Goal: Book appointment/travel/reservation

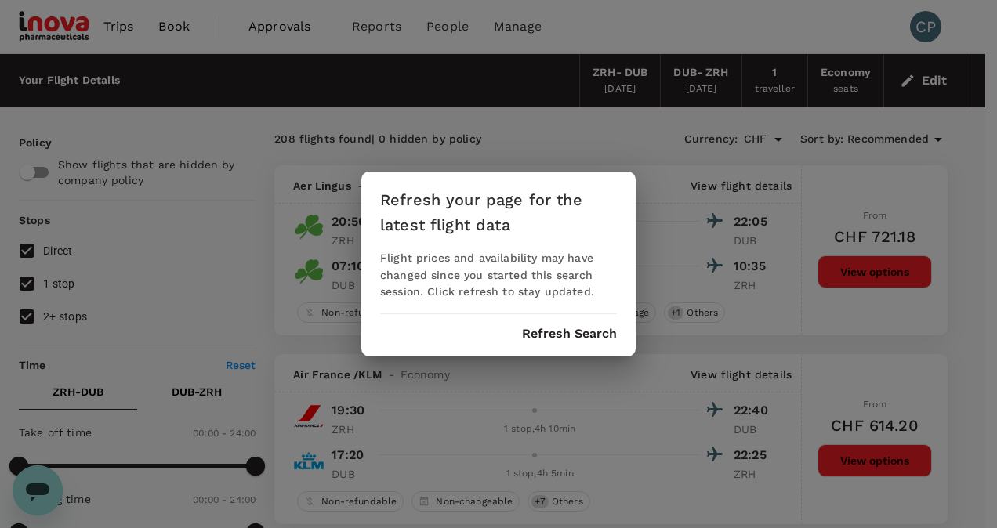
click at [572, 339] on button "Refresh Search" at bounding box center [569, 334] width 95 height 14
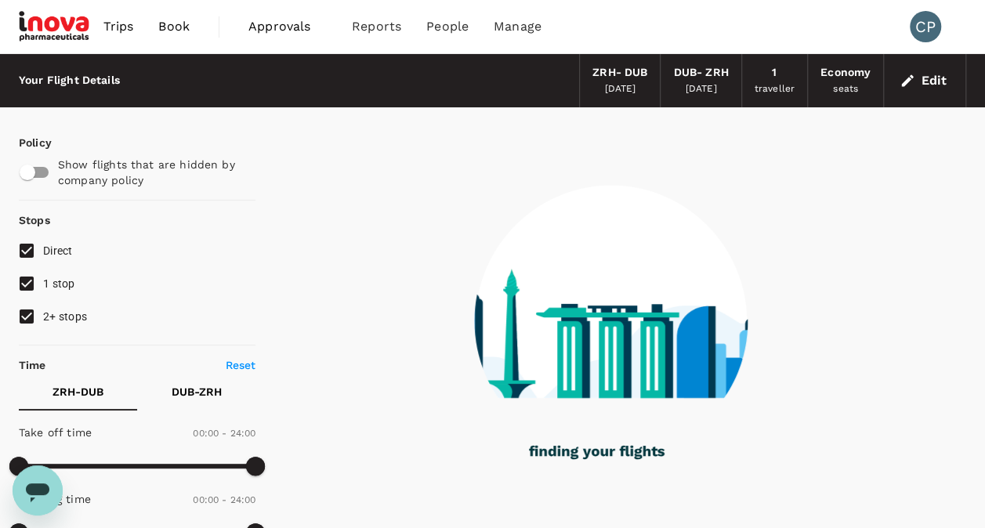
type input "990"
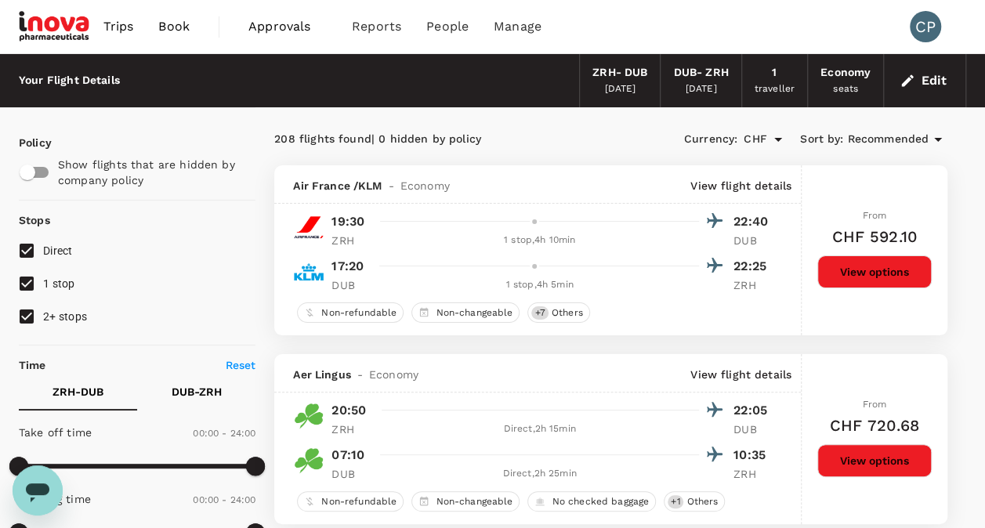
click at [934, 132] on icon at bounding box center [938, 139] width 19 height 19
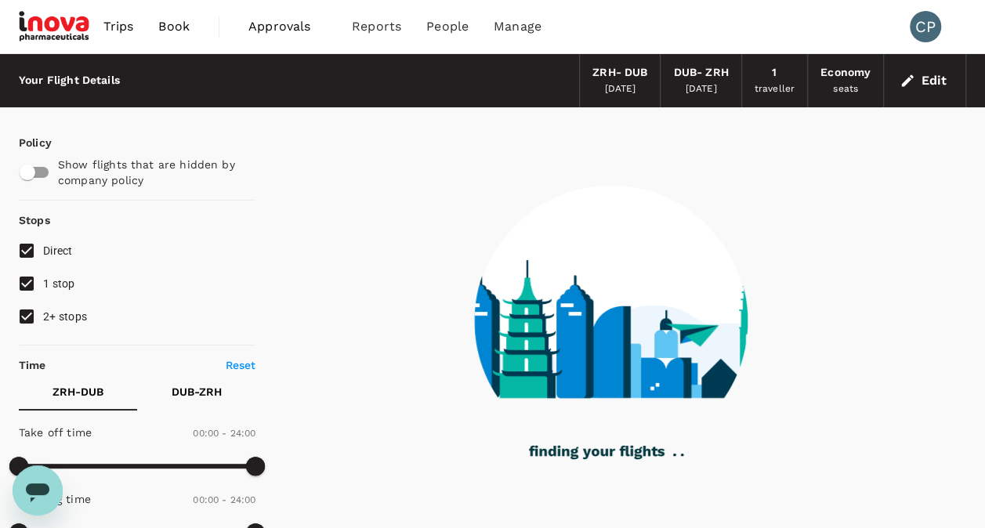
click at [24, 320] on input "2+ stops" at bounding box center [26, 316] width 33 height 33
checkbox input "false"
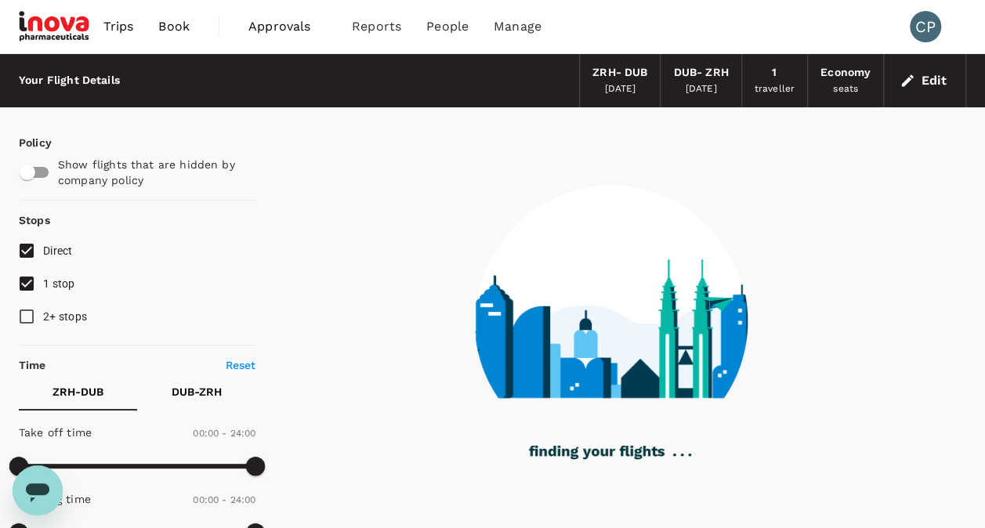
click at [27, 285] on input "1 stop" at bounding box center [26, 283] width 33 height 33
checkbox input "false"
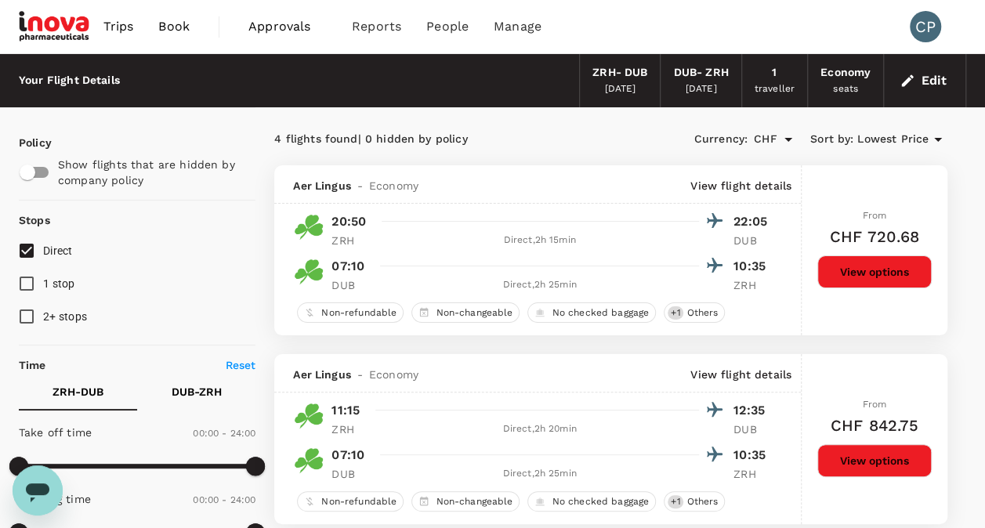
click at [867, 273] on button "View options" at bounding box center [874, 271] width 114 height 33
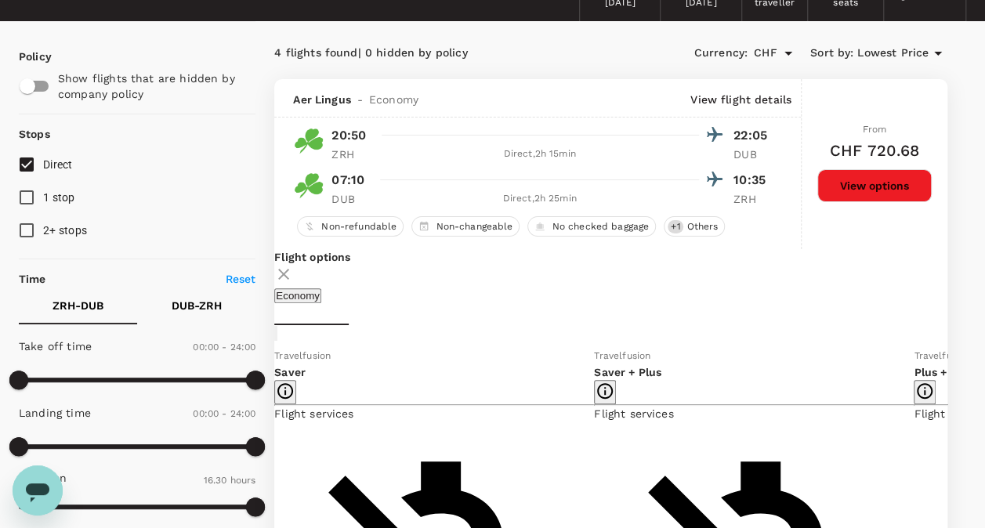
scroll to position [8, 0]
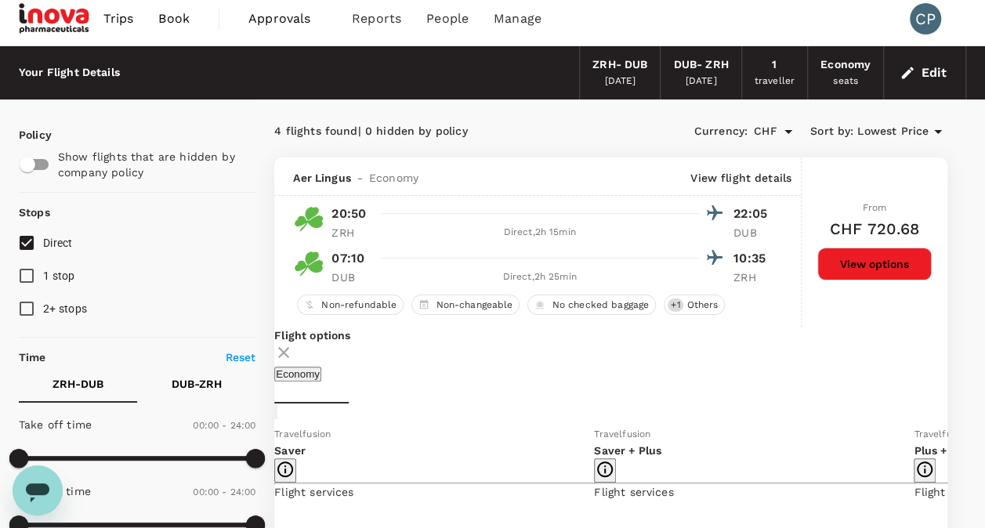
click at [701, 78] on div "[DATE]" at bounding box center [701, 82] width 31 height 16
click at [713, 59] on div "DUB - ZRH" at bounding box center [700, 64] width 55 height 17
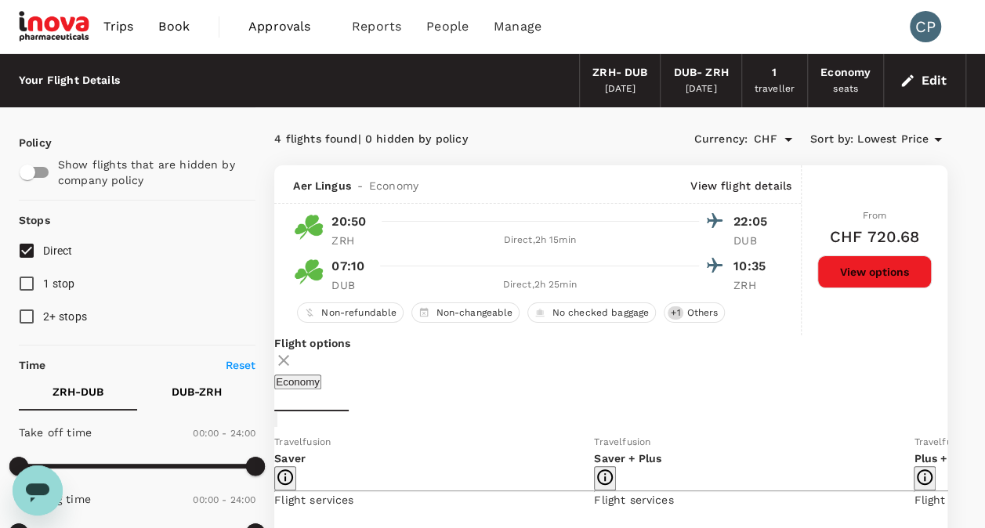
click at [916, 81] on button "Edit" at bounding box center [924, 80] width 56 height 25
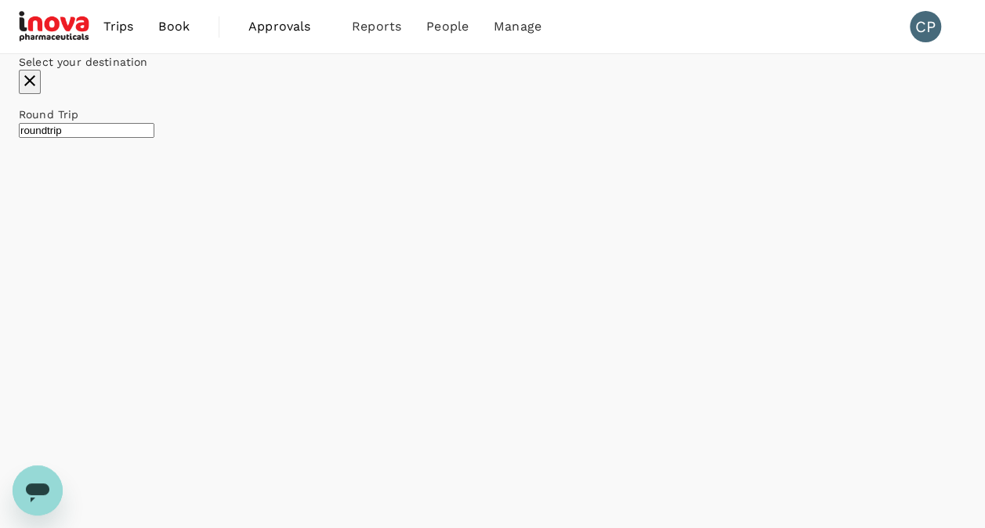
type input "Zurich (ZRH)"
type input "[GEOGRAPHIC_DATA] (DUB)"
type input "Zurich (ZRH)"
type input "[GEOGRAPHIC_DATA] (DUB)"
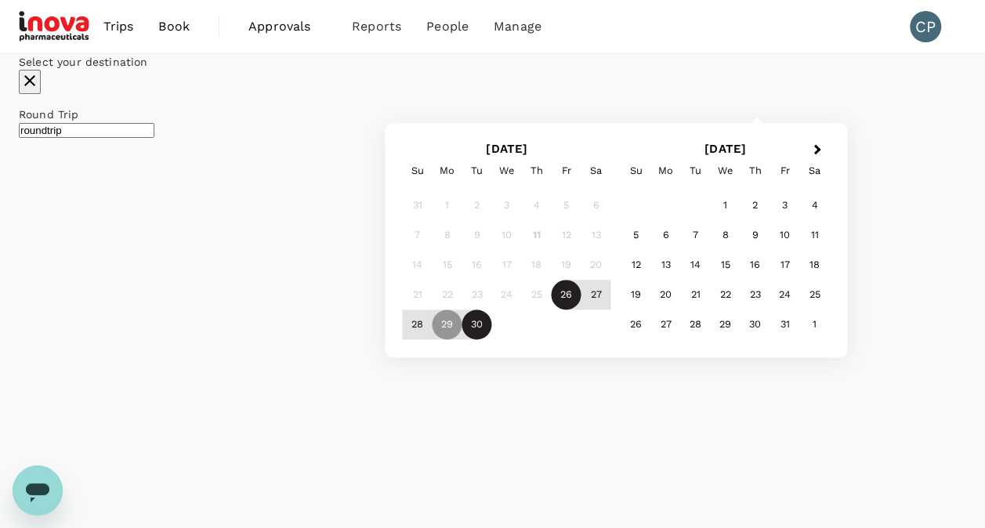
click at [492, 340] on div "30" at bounding box center [477, 325] width 30 height 30
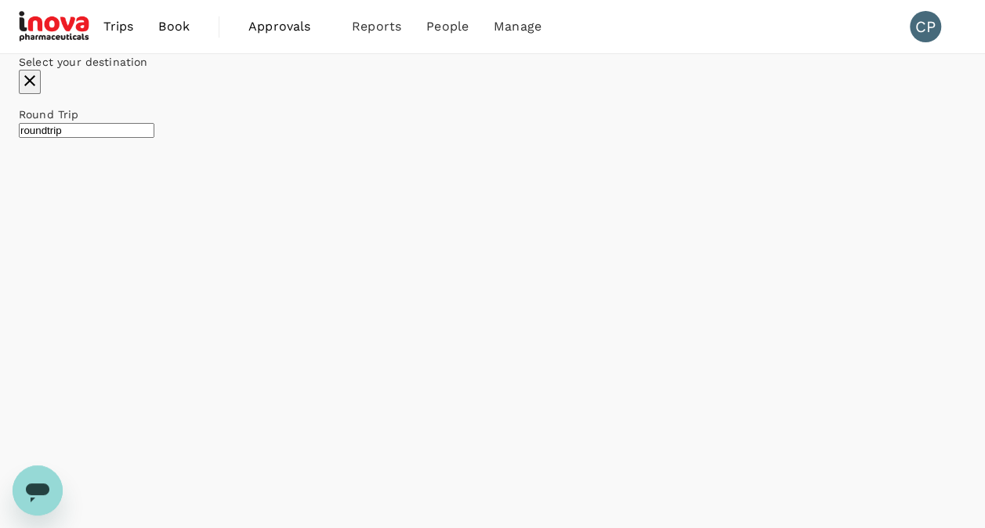
checkbox input "false"
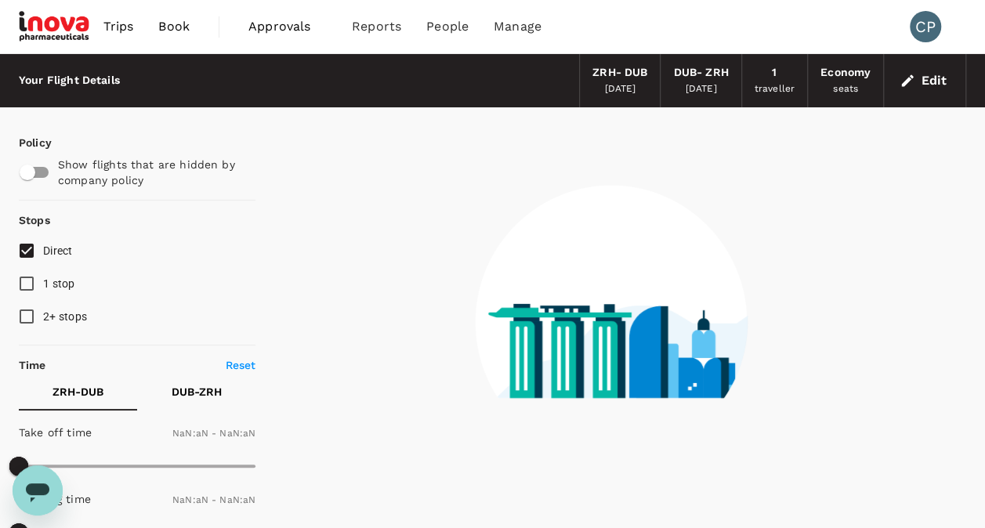
type input "1440"
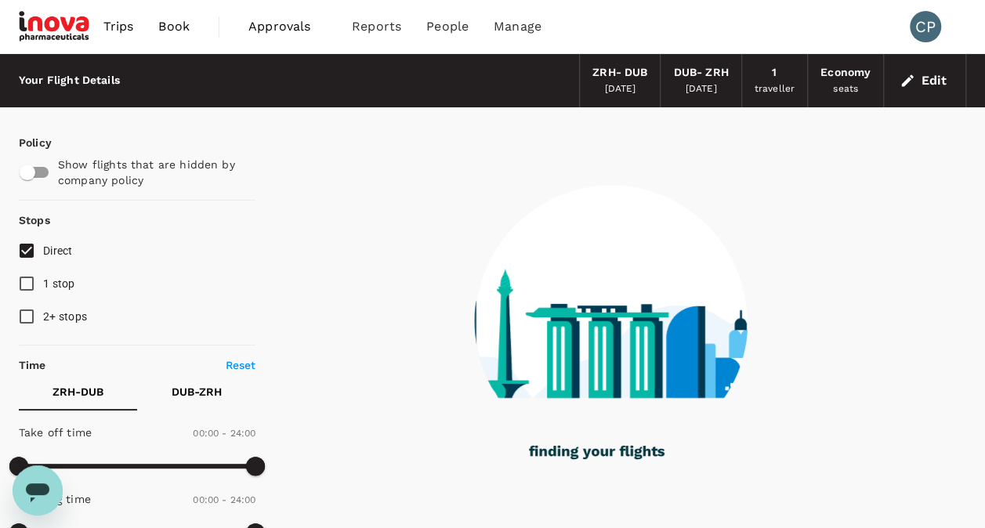
checkbox input "true"
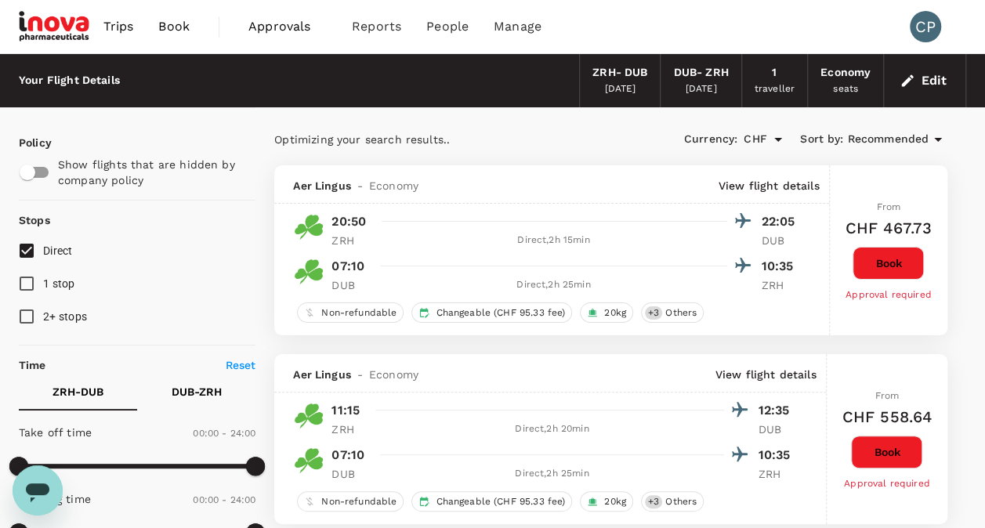
click at [896, 139] on span "Recommended" at bounding box center [887, 139] width 81 height 17
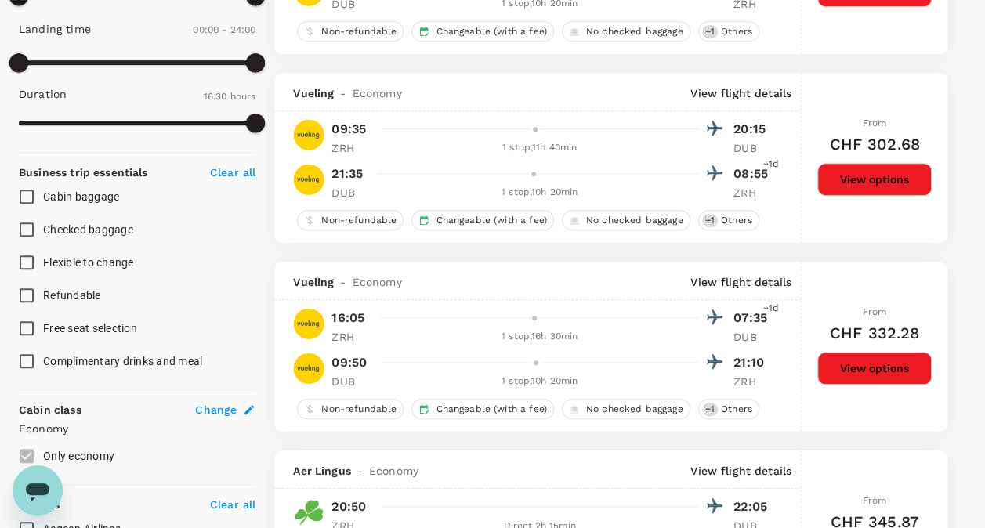
scroll to position [627, 0]
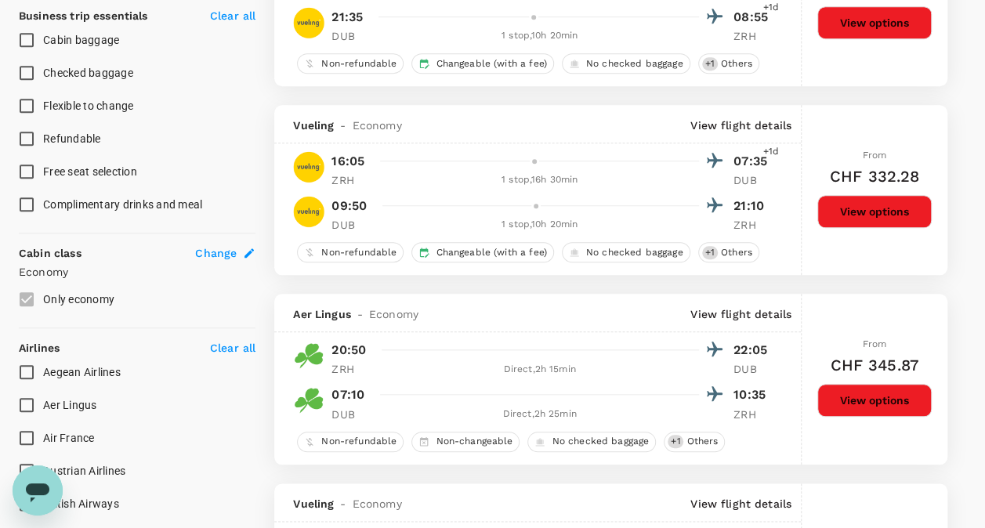
click at [846, 396] on button "View options" at bounding box center [874, 400] width 114 height 33
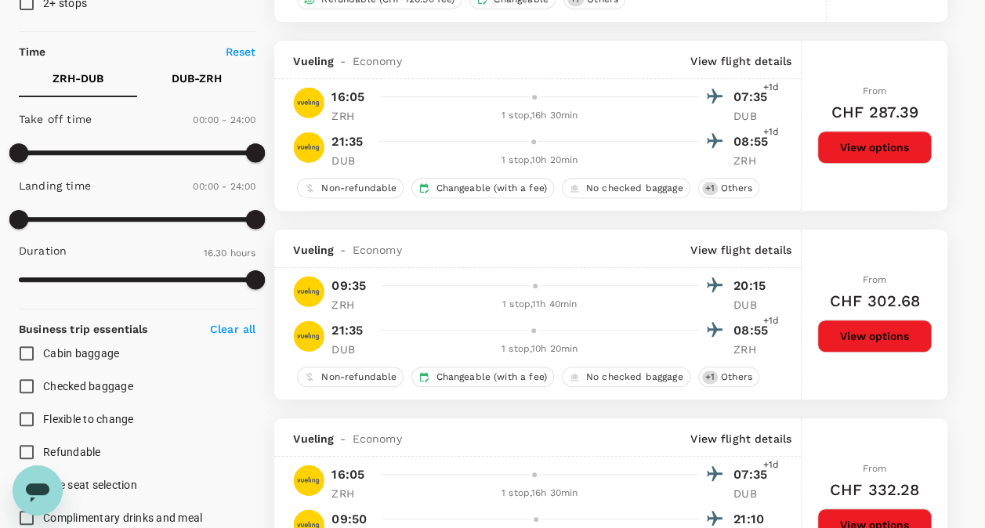
scroll to position [0, 0]
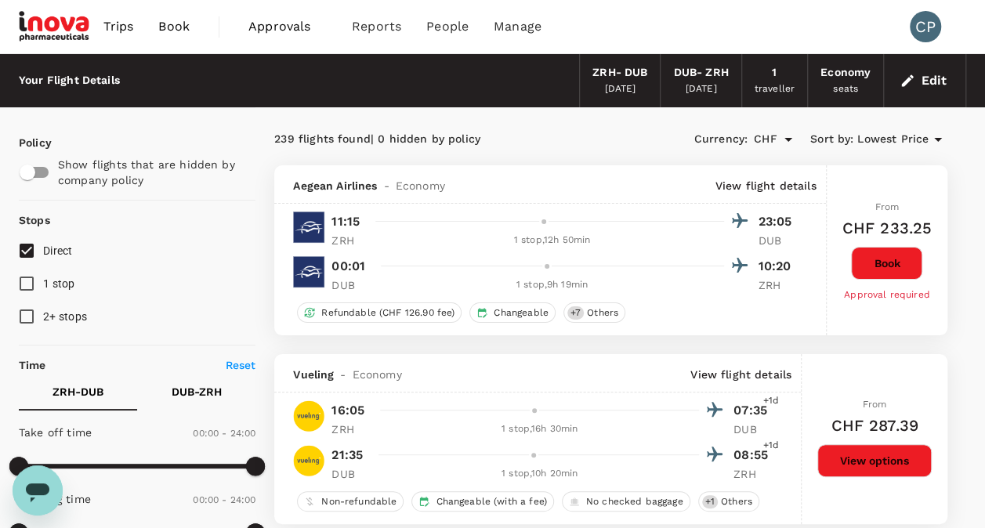
click at [617, 87] on div "[DATE]" at bounding box center [619, 89] width 31 height 16
click at [632, 74] on div "ZRH - DUB" at bounding box center [619, 72] width 55 height 17
click at [911, 81] on icon "button" at bounding box center [908, 81] width 16 height 16
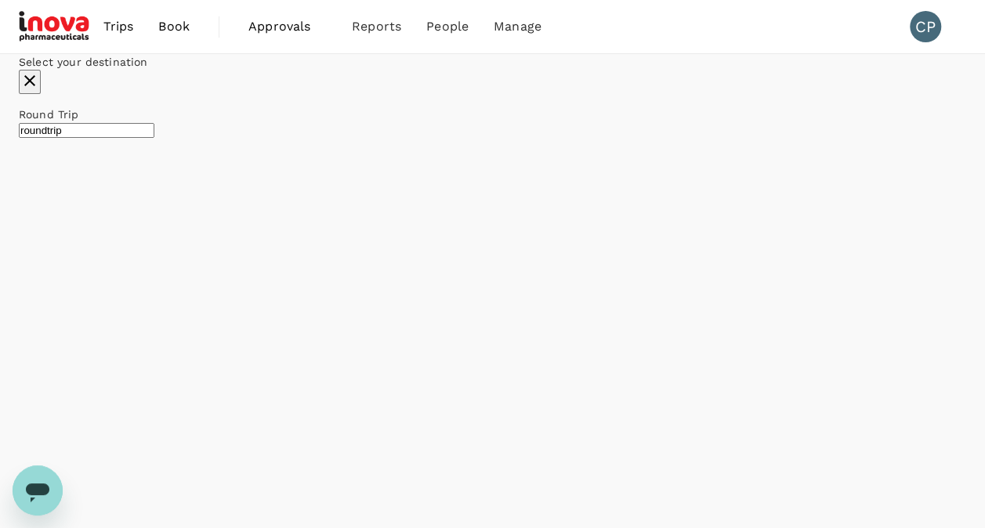
type input "Zurich (ZRH)"
type input "[GEOGRAPHIC_DATA] (DUB)"
type input "Zurich (ZRH)"
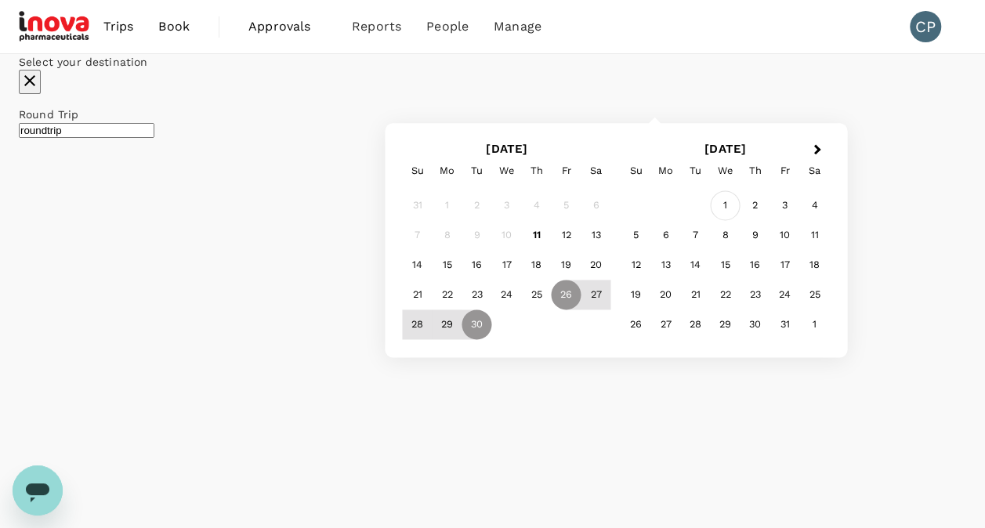
type input "[GEOGRAPHIC_DATA] (SKP)"
click at [741, 221] on div "1" at bounding box center [726, 206] width 30 height 30
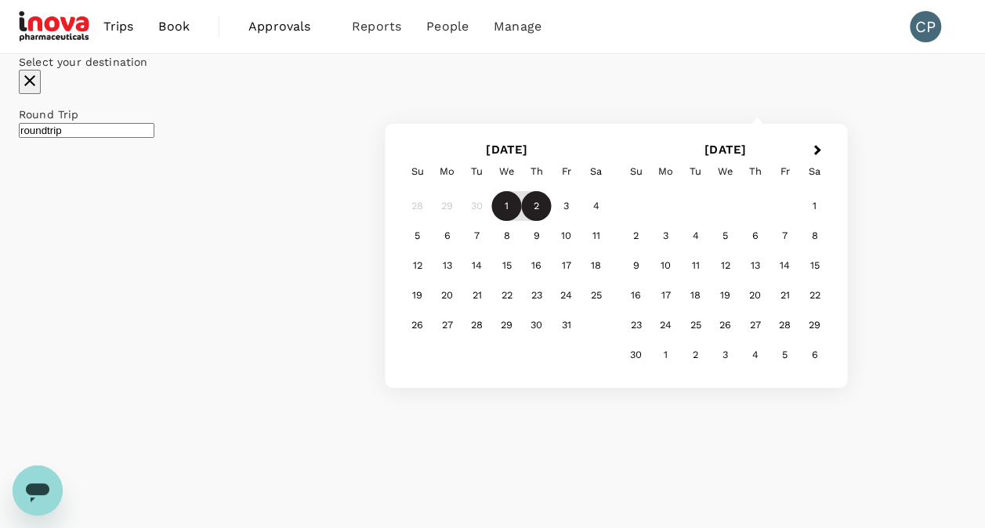
click at [552, 221] on div "2" at bounding box center [537, 206] width 30 height 30
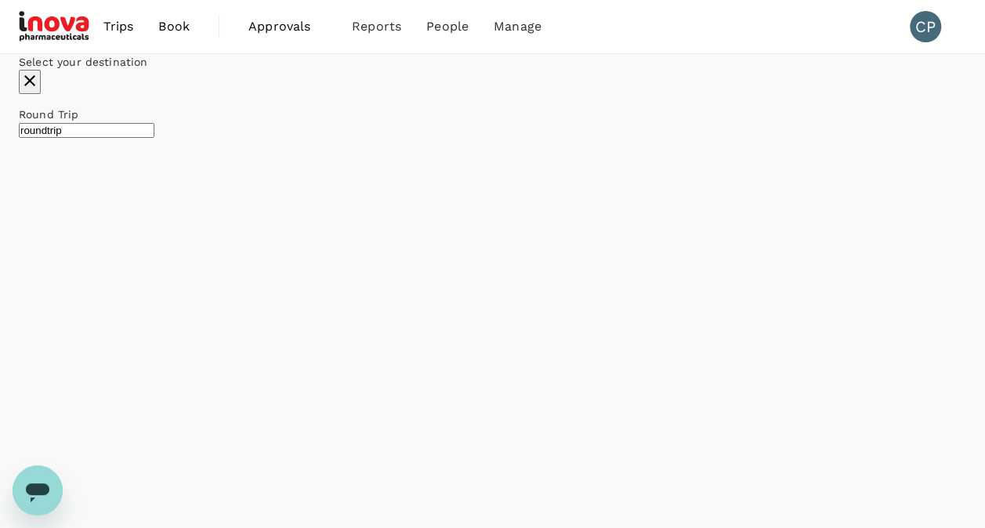
checkbox input "false"
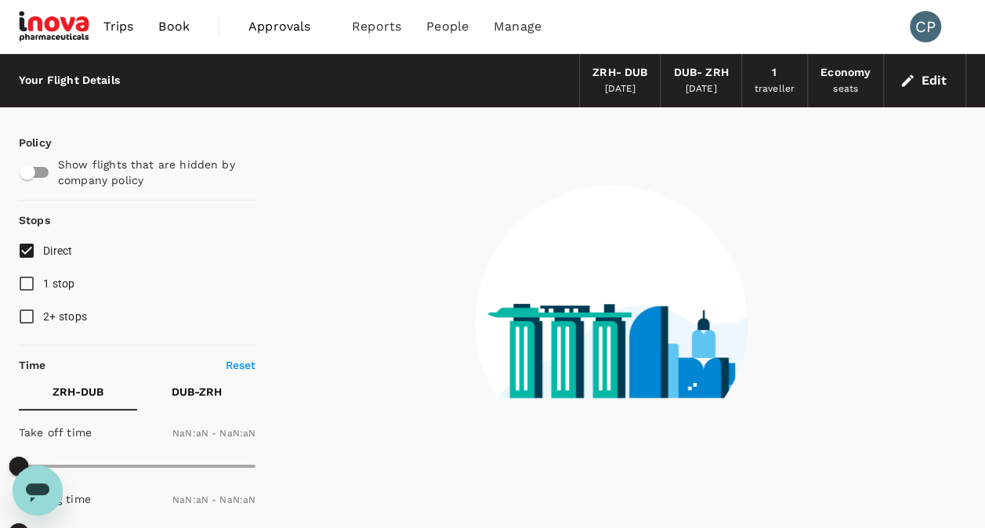
type input "1440"
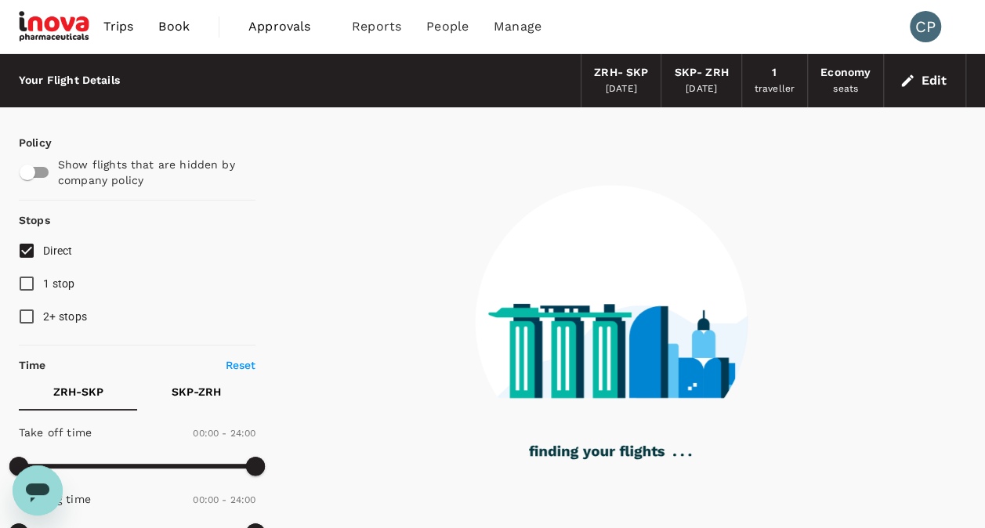
type input "925"
checkbox input "true"
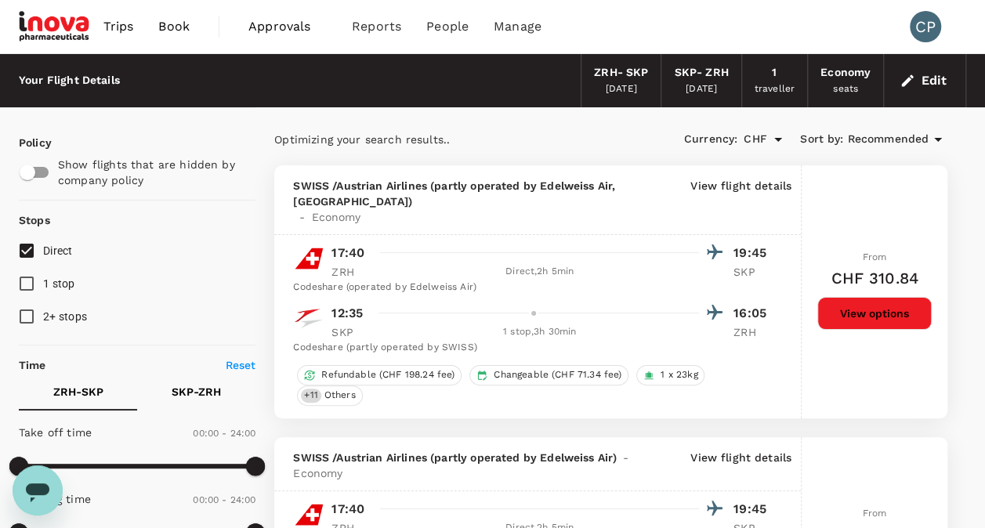
type input "1020"
click at [784, 78] on div "1 traveller" at bounding box center [775, 80] width 66 height 53
click at [925, 84] on button "Edit" at bounding box center [924, 80] width 56 height 25
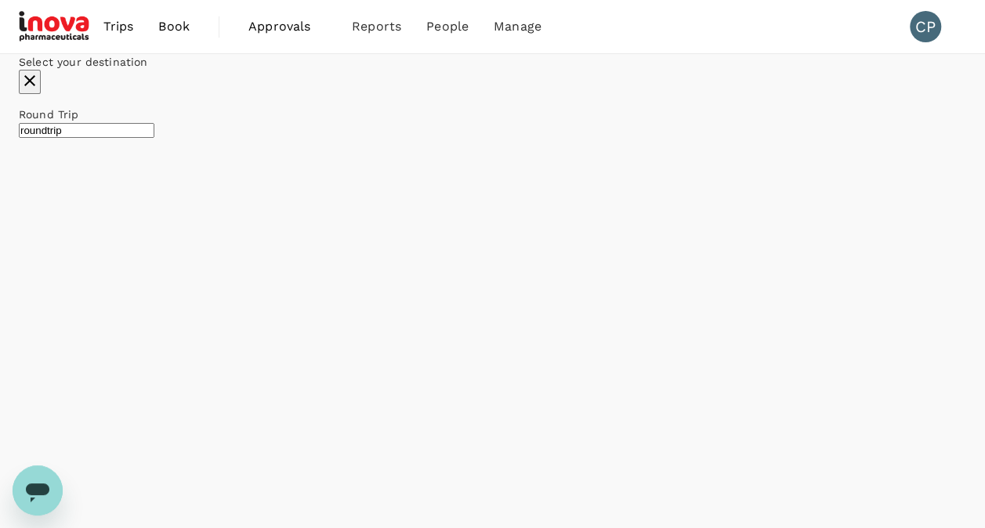
type input "undefined, undefined (any)"
type input "Zurich (ZRH)"
type input "[GEOGRAPHIC_DATA] (SKP)"
type input "Zurich (ZRH)"
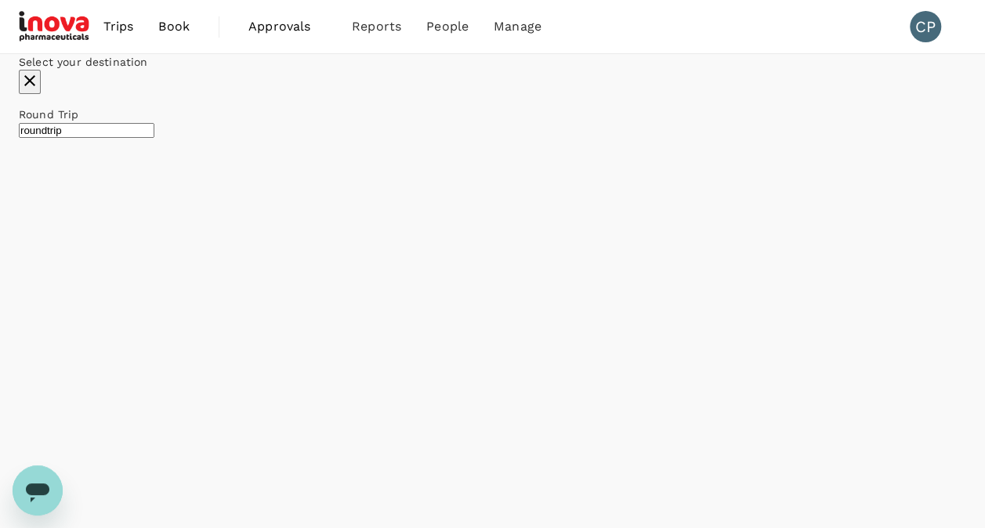
type input "[GEOGRAPHIC_DATA] (SKP)"
click at [334, 190] on icon at bounding box center [324, 180] width 19 height 19
click at [255, 89] on input "text" at bounding box center [243, 76] width 24 height 27
click at [406, 160] on div "[PERSON_NAME]" at bounding box center [361, 150] width 249 height 19
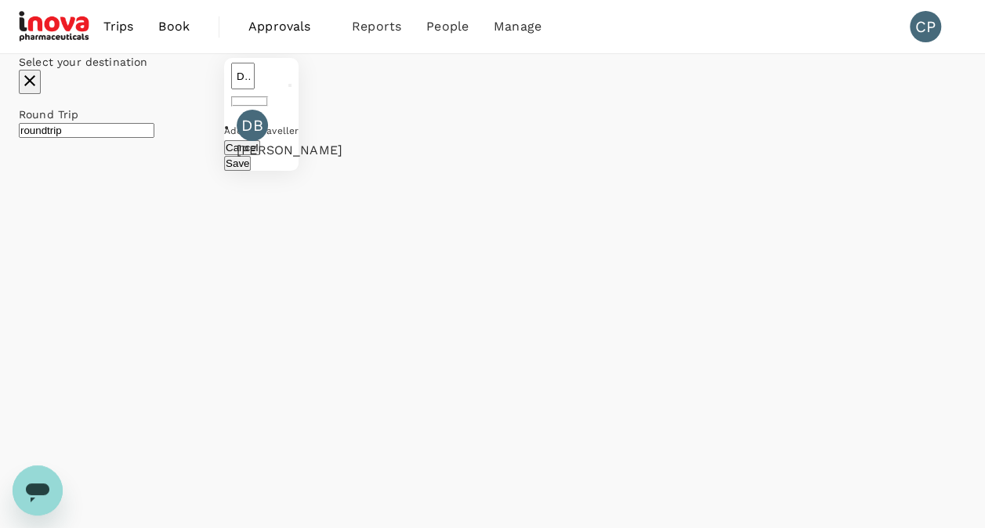
type input "[PERSON_NAME]"
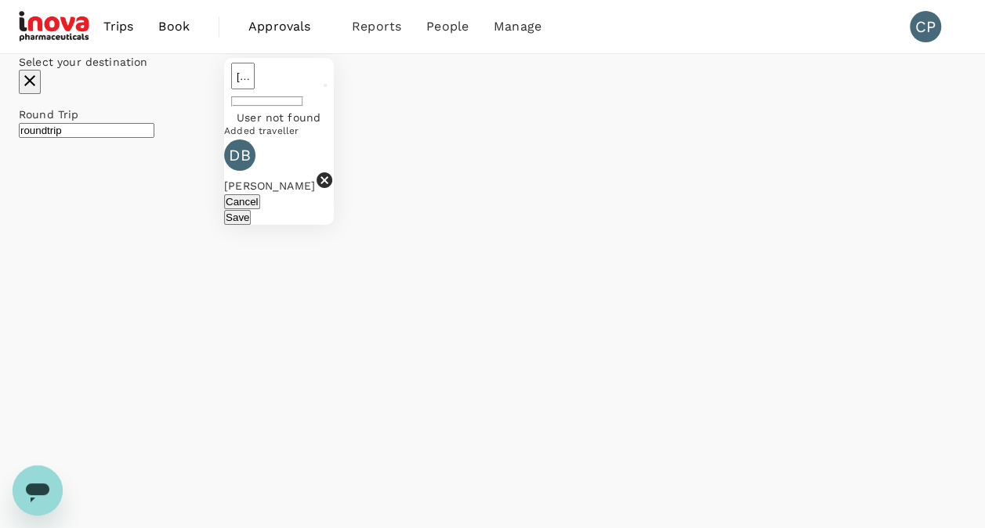
click at [255, 89] on input "[PERSON_NAME]" at bounding box center [243, 76] width 24 height 27
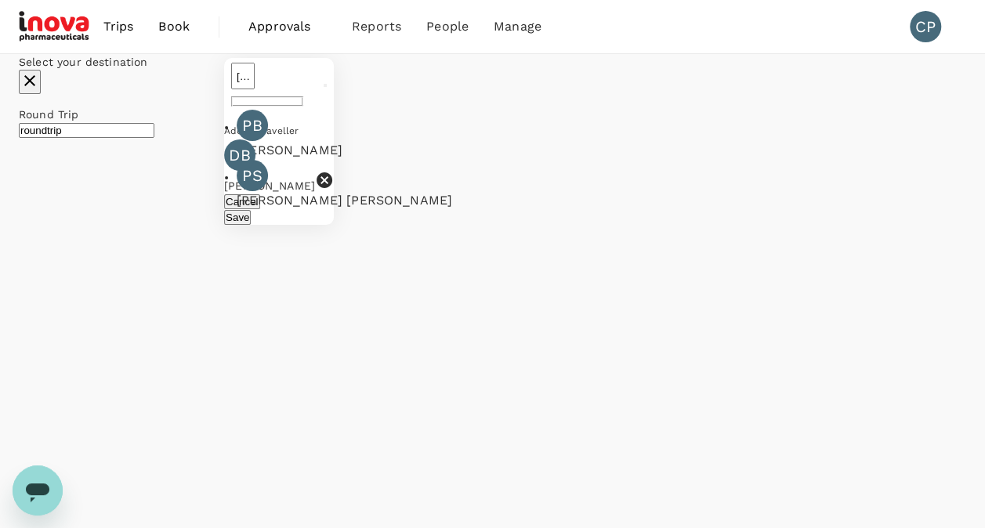
click at [393, 160] on div "[PERSON_NAME]" at bounding box center [361, 150] width 249 height 19
type input "[PERSON_NAME]"
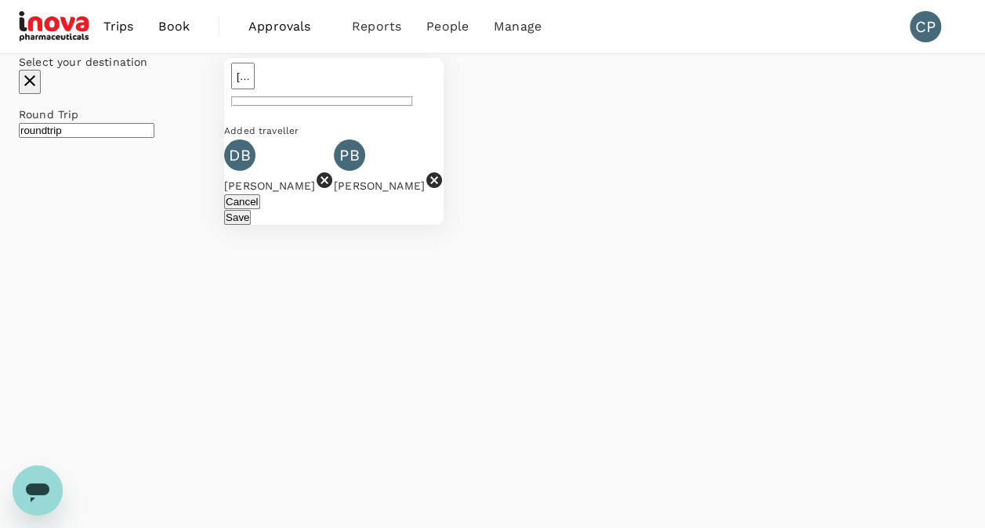
click at [251, 225] on button "Save" at bounding box center [237, 217] width 27 height 15
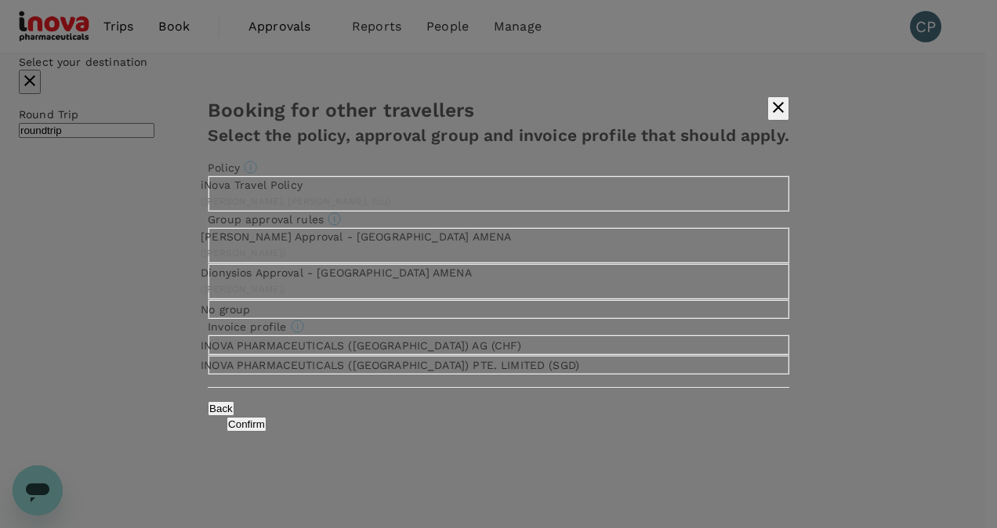
click at [266, 432] on button "Confirm" at bounding box center [246, 424] width 40 height 15
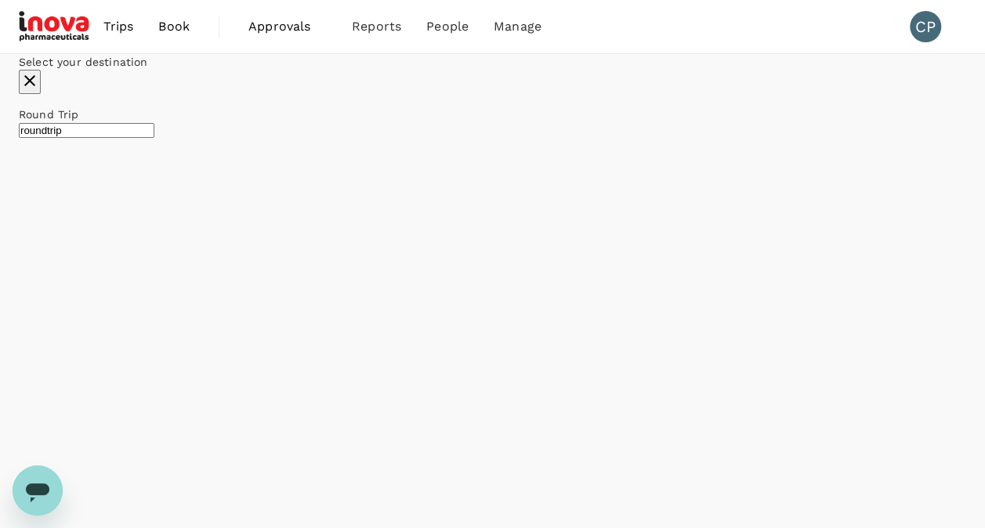
checkbox input "false"
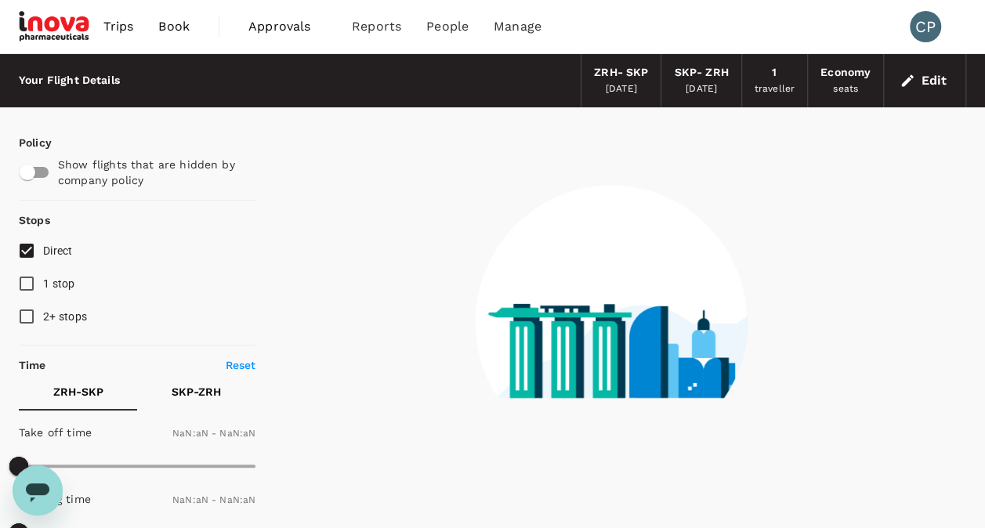
type input "1440"
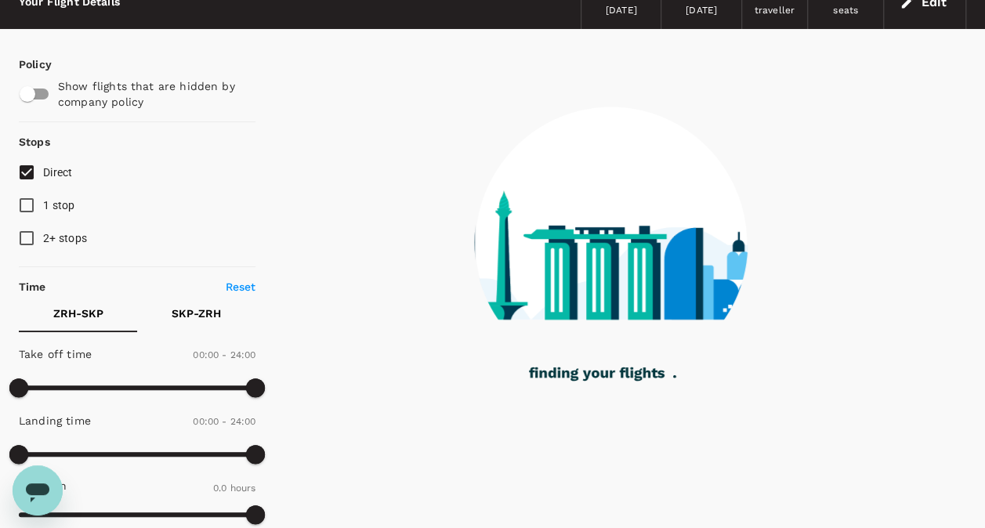
type input "925"
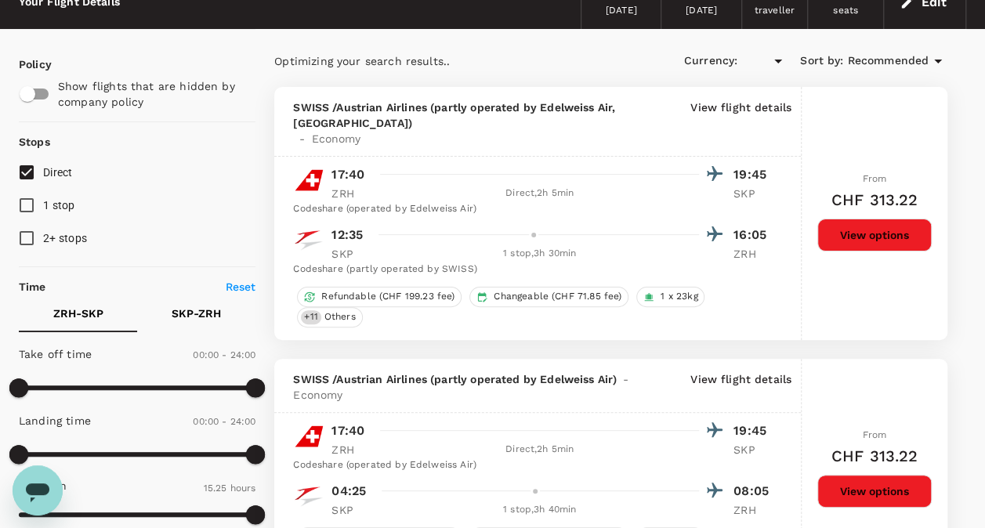
checkbox input "true"
type input "CHF"
type input "1020"
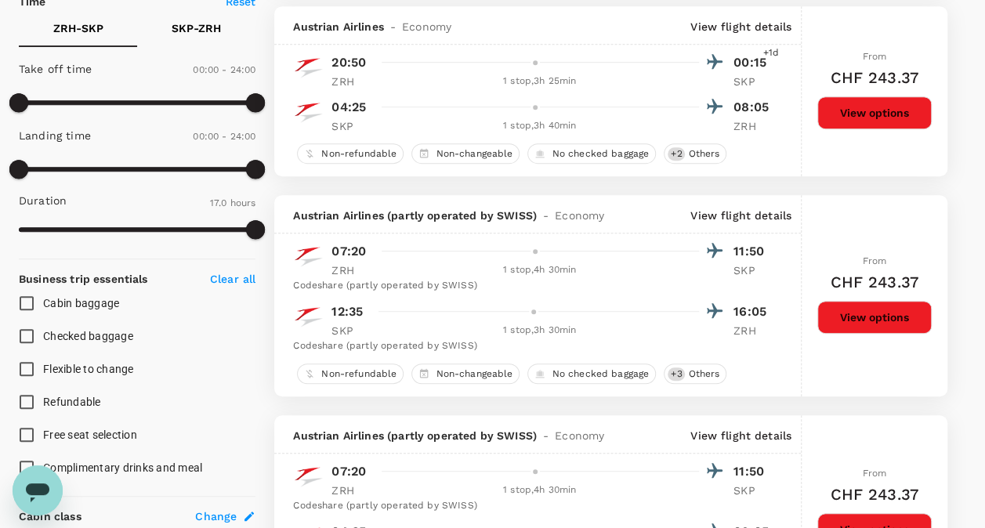
scroll to position [235, 0]
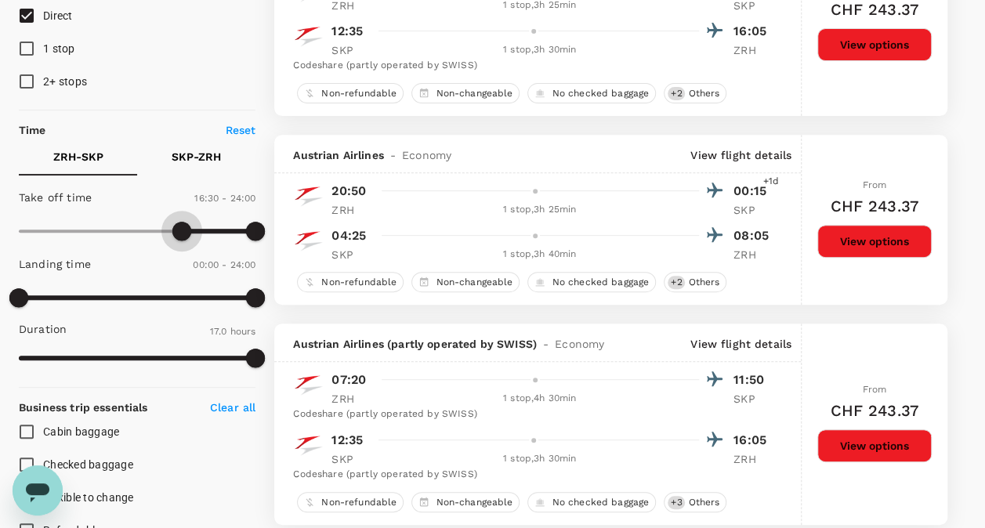
type input "960"
drag, startPoint x: 27, startPoint y: 226, endPoint x: 175, endPoint y: 229, distance: 148.1
click at [175, 229] on span at bounding box center [177, 231] width 19 height 19
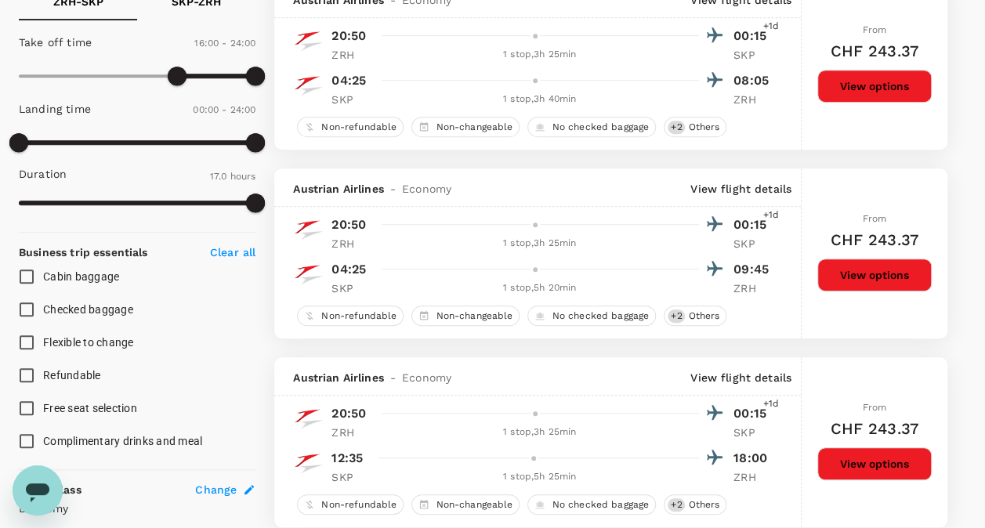
scroll to position [0, 0]
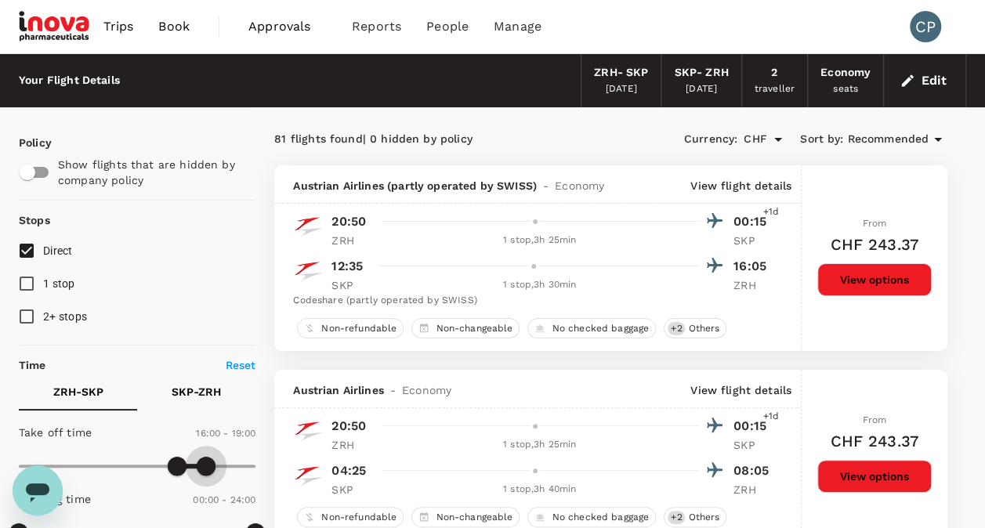
type input "1110"
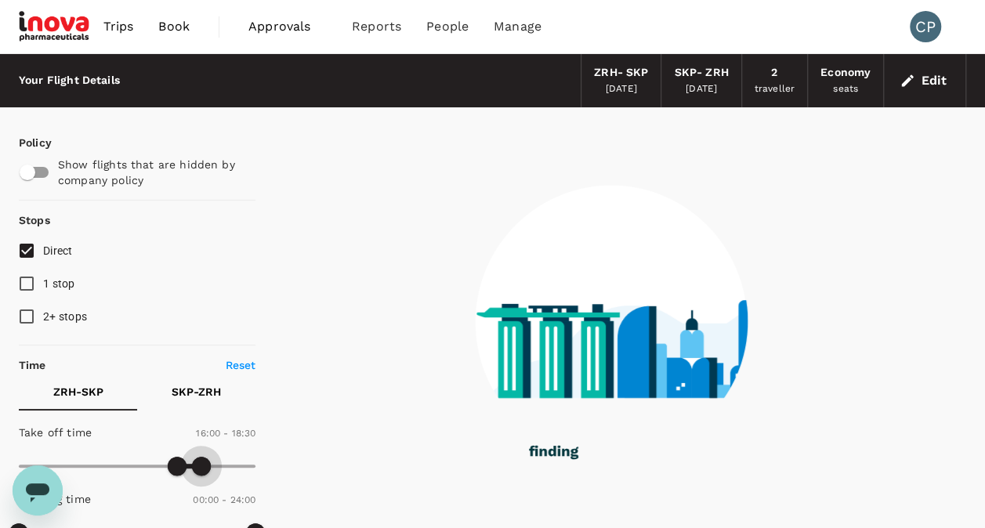
drag, startPoint x: 259, startPoint y: 467, endPoint x: 202, endPoint y: 462, distance: 57.4
click at [202, 462] on span at bounding box center [201, 466] width 19 height 19
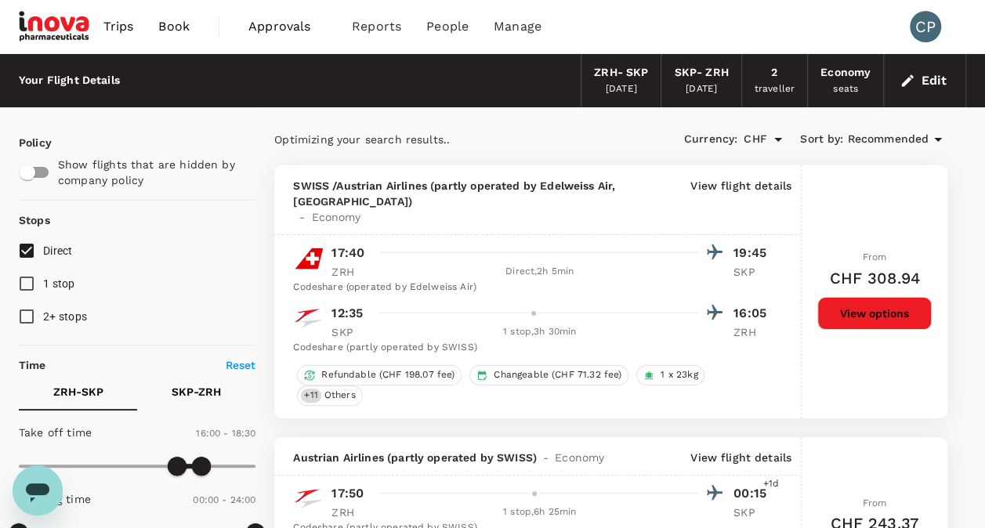
click at [924, 138] on span "Recommended" at bounding box center [887, 139] width 81 height 17
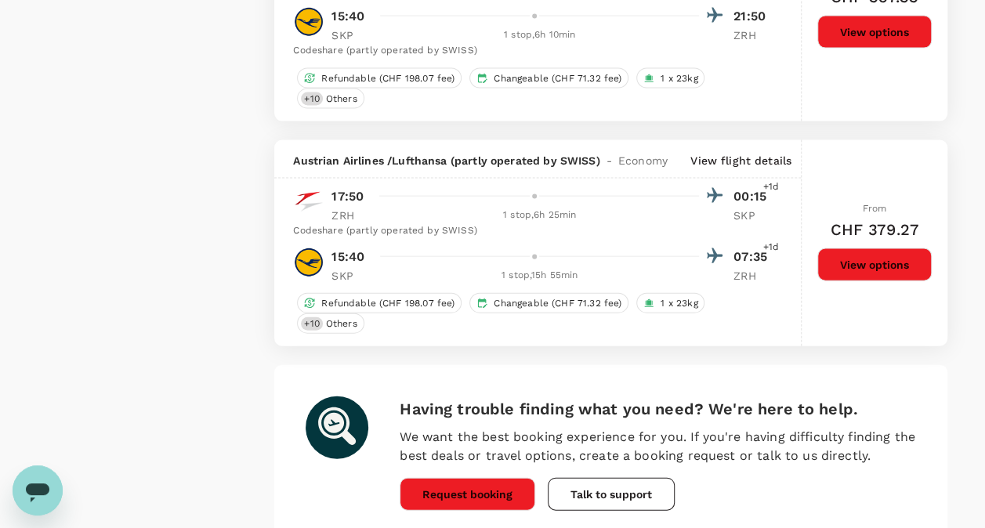
scroll to position [4605, 0]
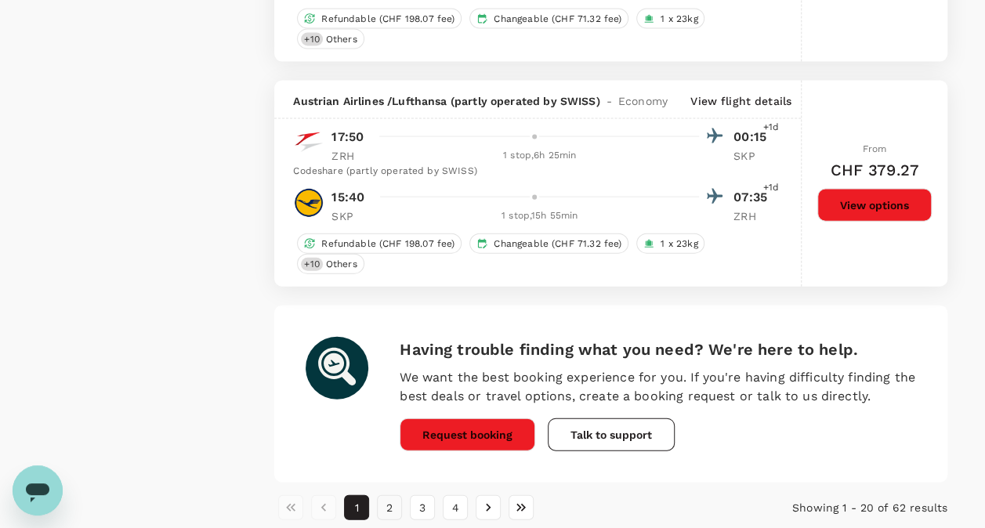
click at [390, 495] on button "2" at bounding box center [389, 507] width 25 height 25
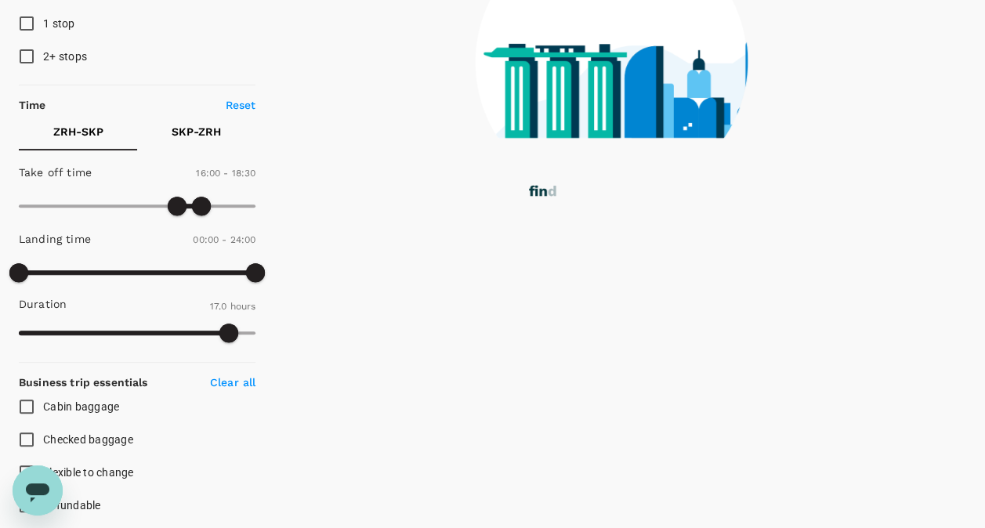
scroll to position [0, 0]
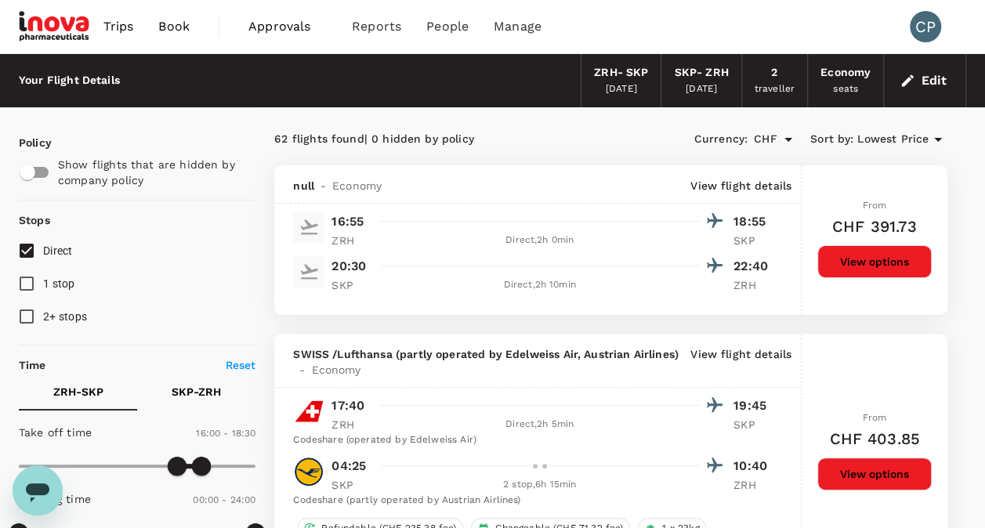
click at [857, 266] on button "View options" at bounding box center [874, 261] width 114 height 33
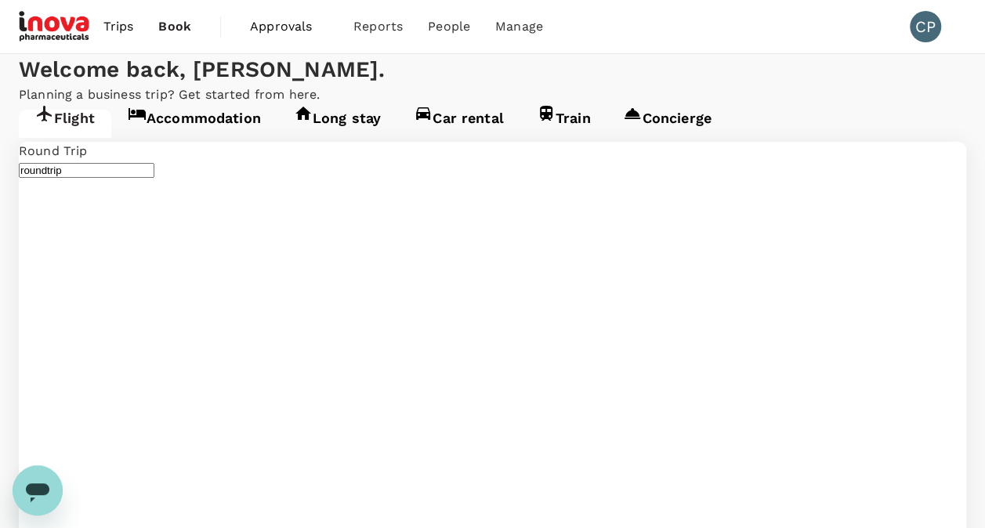
type input "Zurich (ZRH)"
type input "[GEOGRAPHIC_DATA] (SKP)"
type input "Zurich (ZRH)"
type input "[GEOGRAPHIC_DATA] (SKP)"
click at [204, 138] on link "Accommodation" at bounding box center [194, 124] width 166 height 28
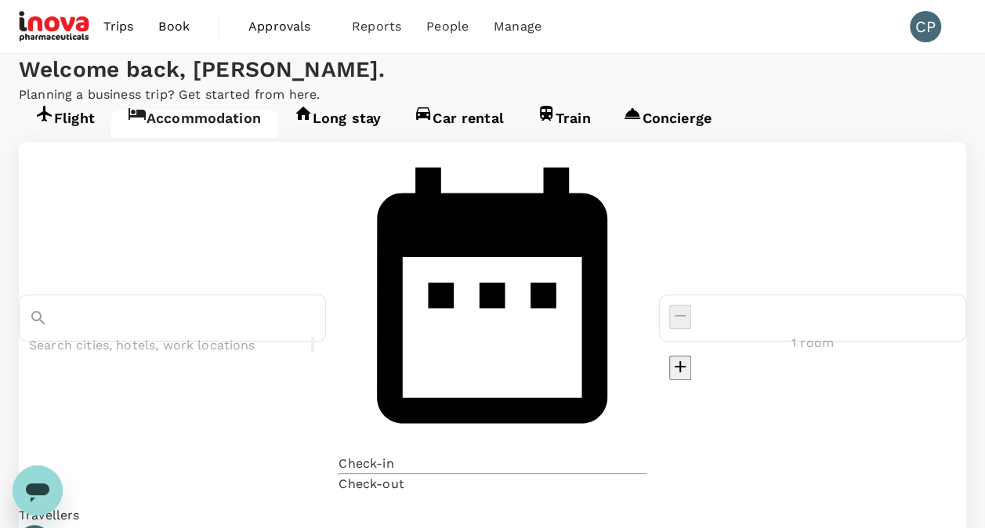
click at [194, 333] on input "text" at bounding box center [150, 345] width 243 height 24
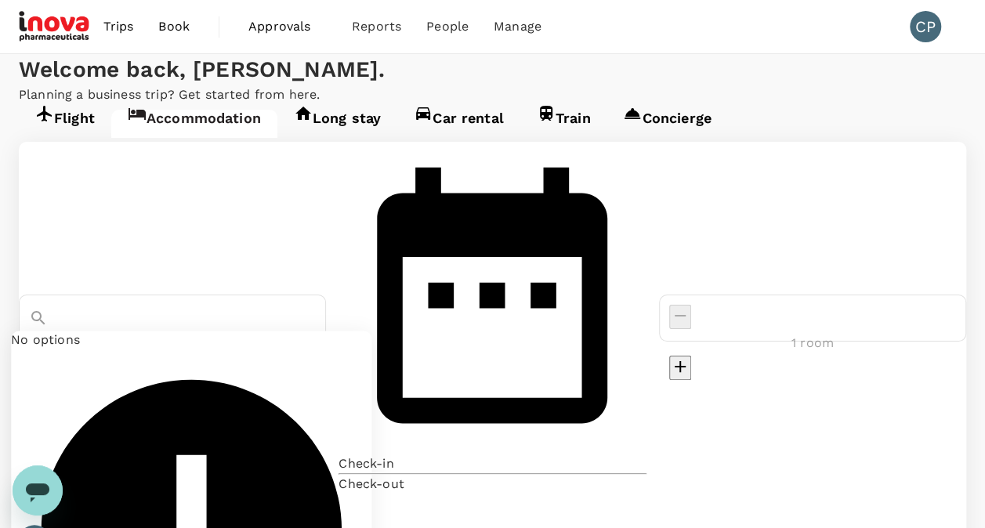
paste input "[GEOGRAPHIC_DATA]"
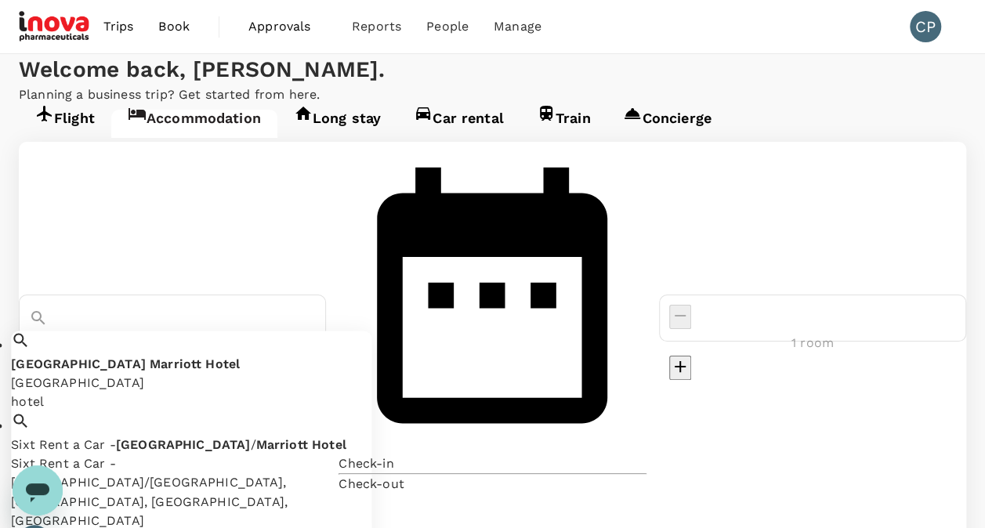
click at [201, 357] on span "Marriott" at bounding box center [176, 364] width 52 height 15
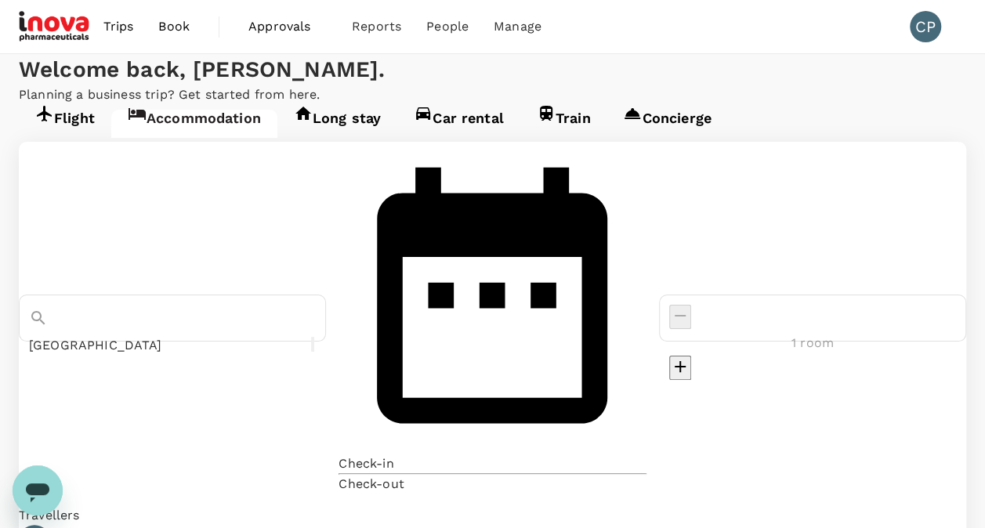
type input "[GEOGRAPHIC_DATA]"
click at [116, 525] on div at bounding box center [492, 537] width 947 height 24
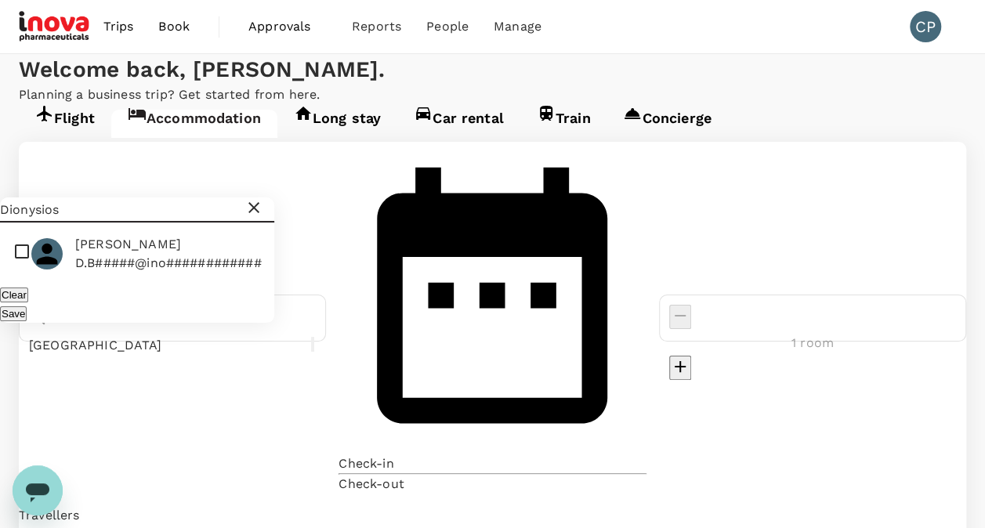
type input "Dionysios"
click at [127, 254] on p "D.B#####@ino############" at bounding box center [168, 263] width 187 height 19
checkbox input "true"
click at [27, 306] on button "Save" at bounding box center [13, 313] width 27 height 15
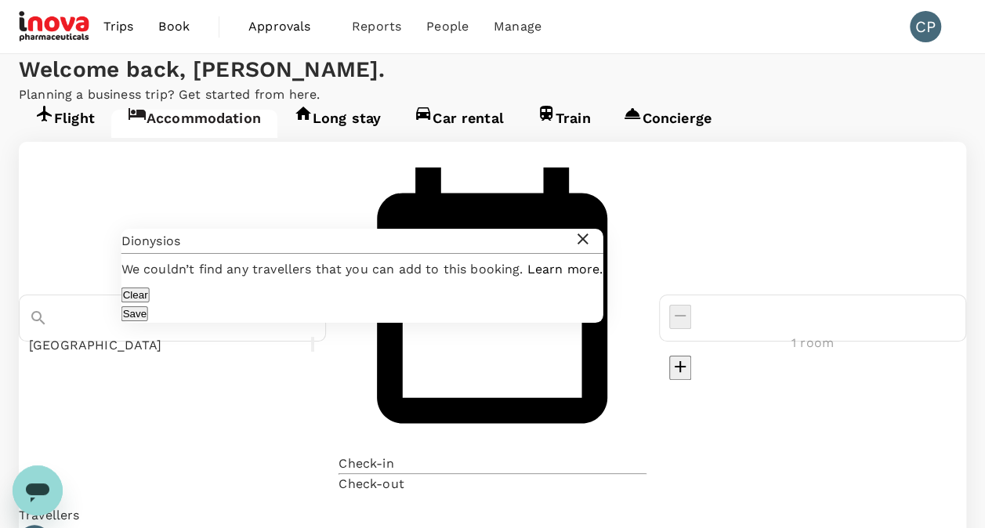
click at [207, 229] on input "Dionysios" at bounding box center [347, 241] width 452 height 25
drag, startPoint x: 221, startPoint y: 42, endPoint x: 19, endPoint y: 3, distance: 205.8
click at [24, 20] on div "Trips Book Approvals 0 Reports People Manage CP Welcome back , [PERSON_NAME] . …" at bounding box center [492, 352] width 985 height 704
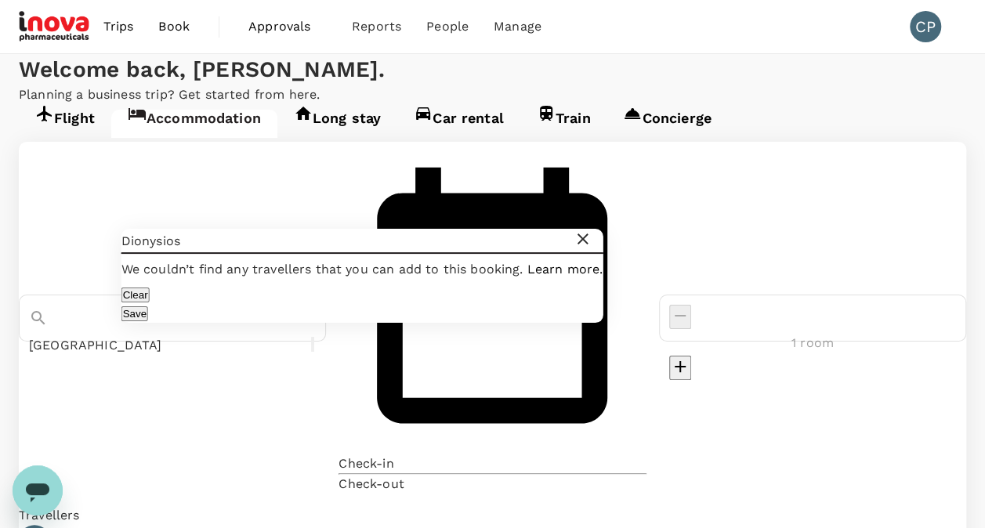
drag, startPoint x: 215, startPoint y: 34, endPoint x: 78, endPoint y: 30, distance: 137.2
click at [78, 30] on div "Trips Book Approvals 0 Reports People Manage CP Welcome back , [PERSON_NAME] . …" at bounding box center [492, 352] width 985 height 704
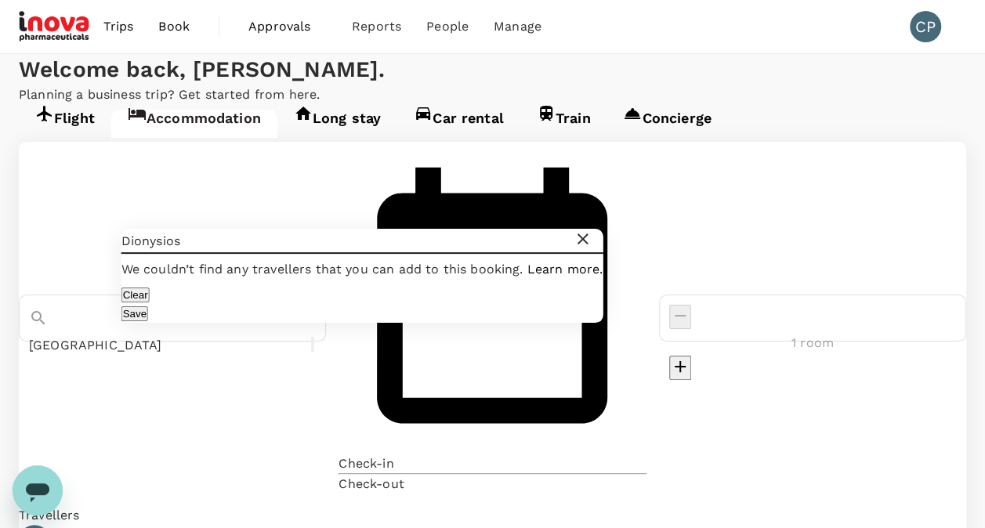
drag, startPoint x: 219, startPoint y: 42, endPoint x: 120, endPoint y: 30, distance: 100.3
click at [120, 30] on div "Trips Book Approvals 0 Reports People Manage CP Welcome back , [PERSON_NAME] . …" at bounding box center [492, 352] width 985 height 704
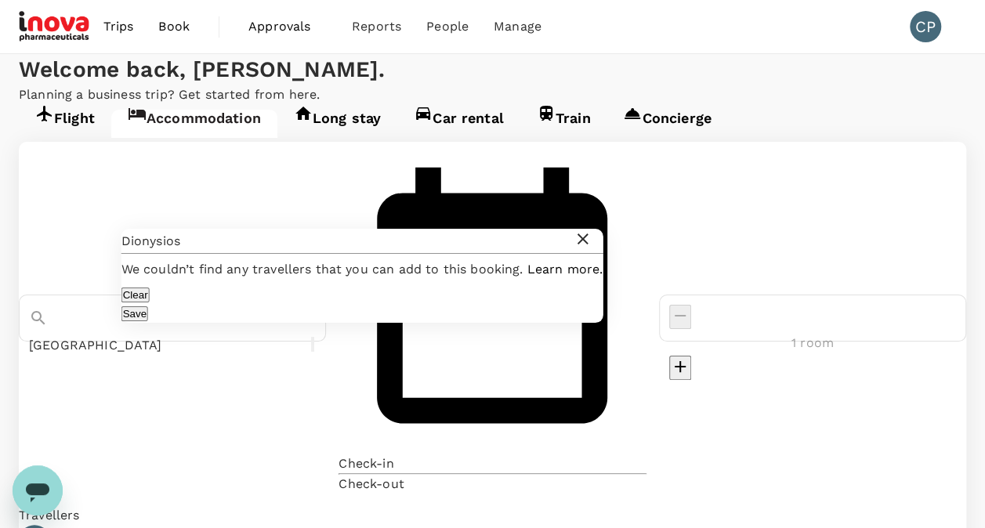
click at [194, 229] on input "Dionysios" at bounding box center [347, 241] width 452 height 25
drag, startPoint x: 216, startPoint y: 39, endPoint x: 121, endPoint y: 30, distance: 95.3
click at [121, 229] on div "Dionysios" at bounding box center [362, 241] width 482 height 25
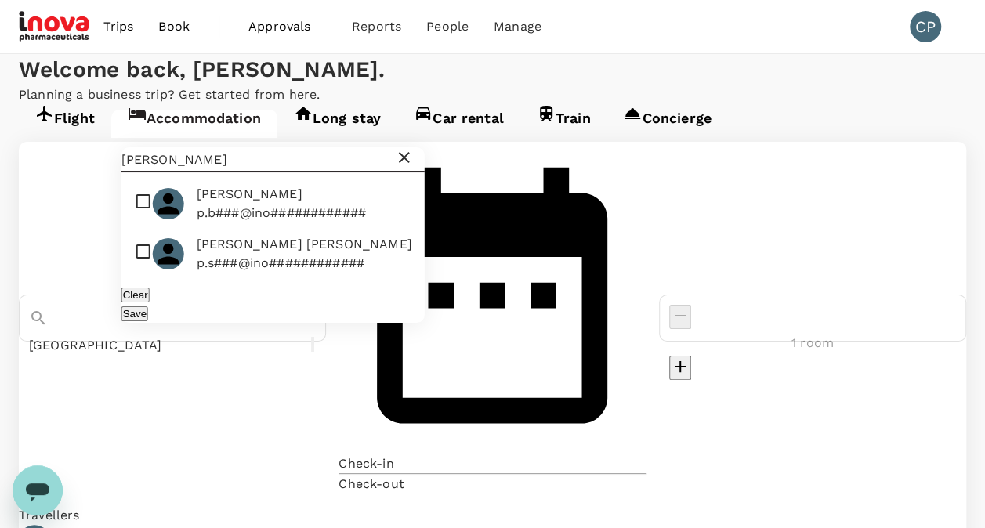
type input "[PERSON_NAME]"
click at [234, 185] on span "[PERSON_NAME]" at bounding box center [281, 194] width 169 height 19
checkbox input "true"
click at [148, 306] on button "Save" at bounding box center [134, 313] width 27 height 15
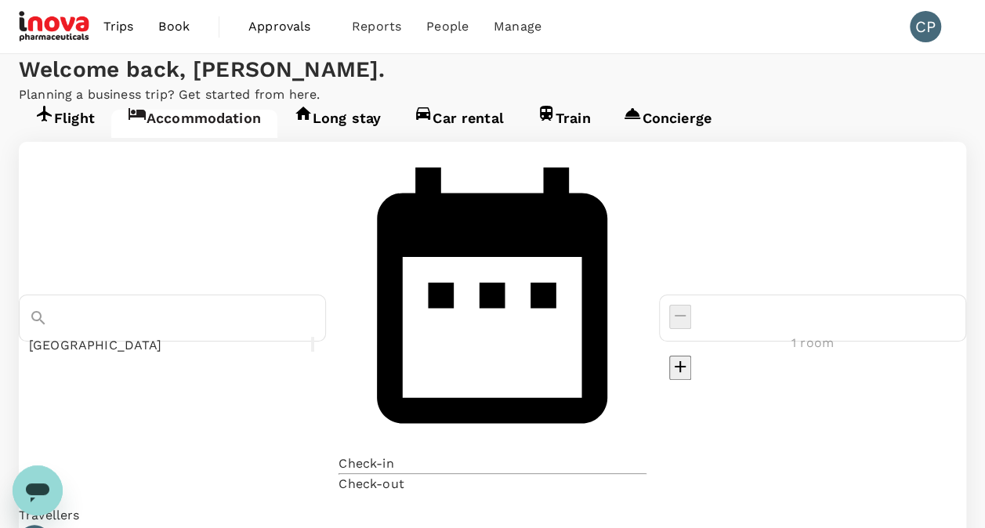
click at [393, 455] on p "Check-in" at bounding box center [366, 464] width 55 height 19
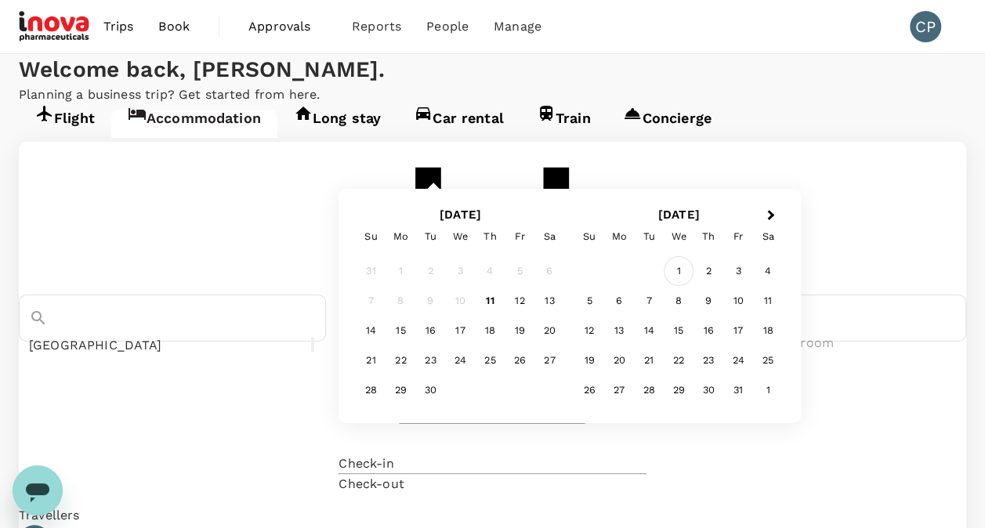
click at [694, 286] on div "1" at bounding box center [680, 271] width 30 height 30
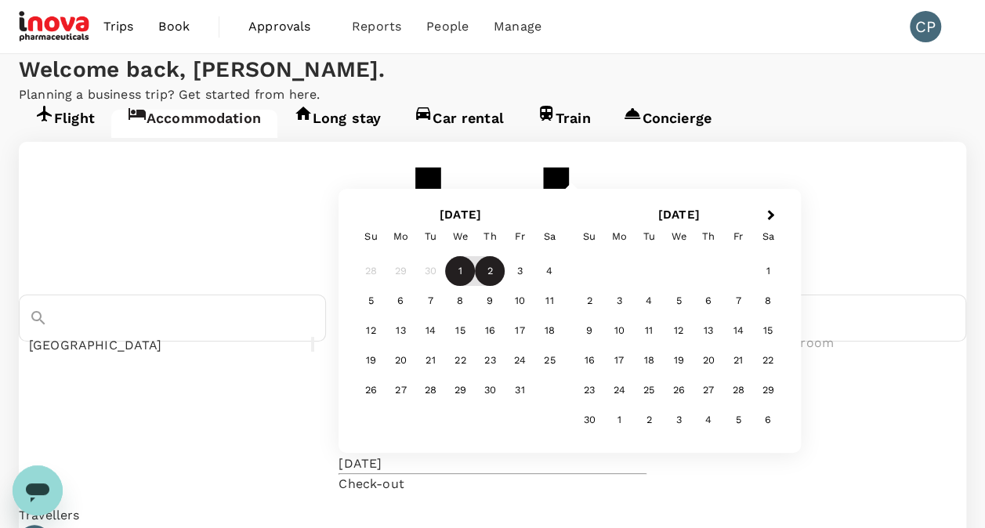
click at [505, 286] on div "2" at bounding box center [491, 271] width 30 height 30
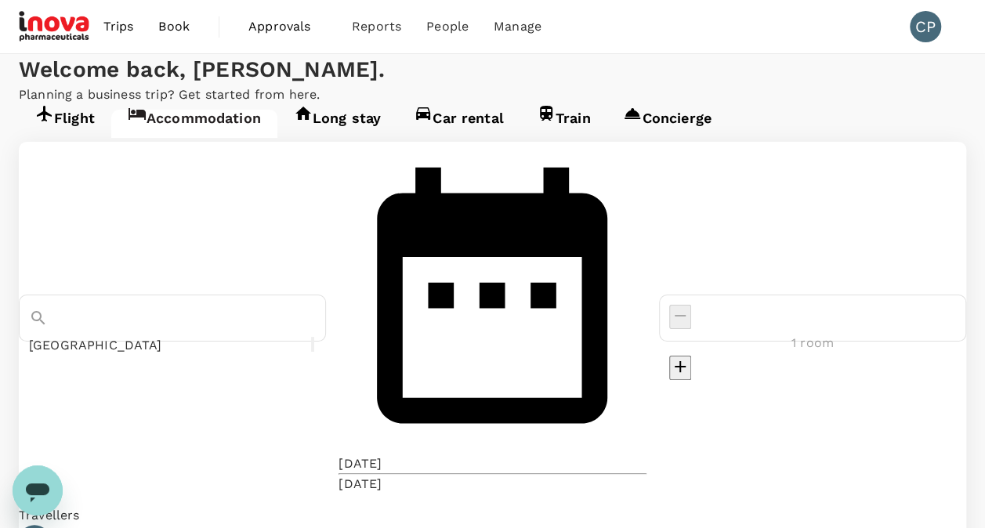
click at [686, 361] on icon "decrease" at bounding box center [680, 366] width 11 height 11
type input "2 rooms"
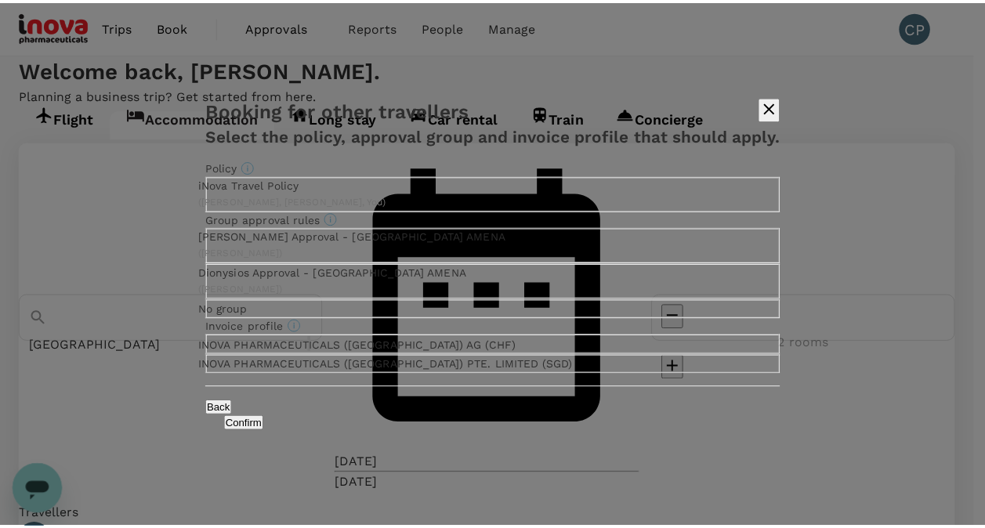
scroll to position [241, 0]
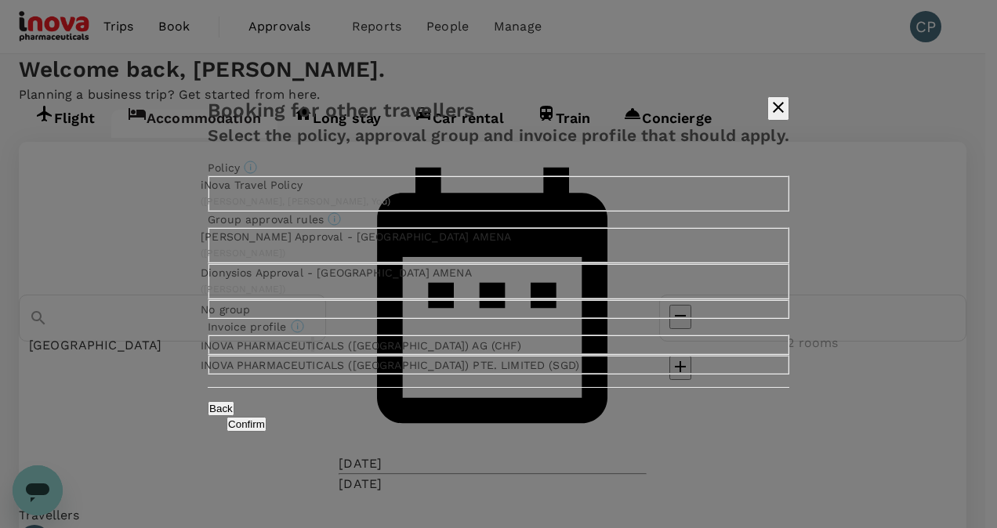
click at [266, 432] on button "Confirm" at bounding box center [246, 424] width 40 height 15
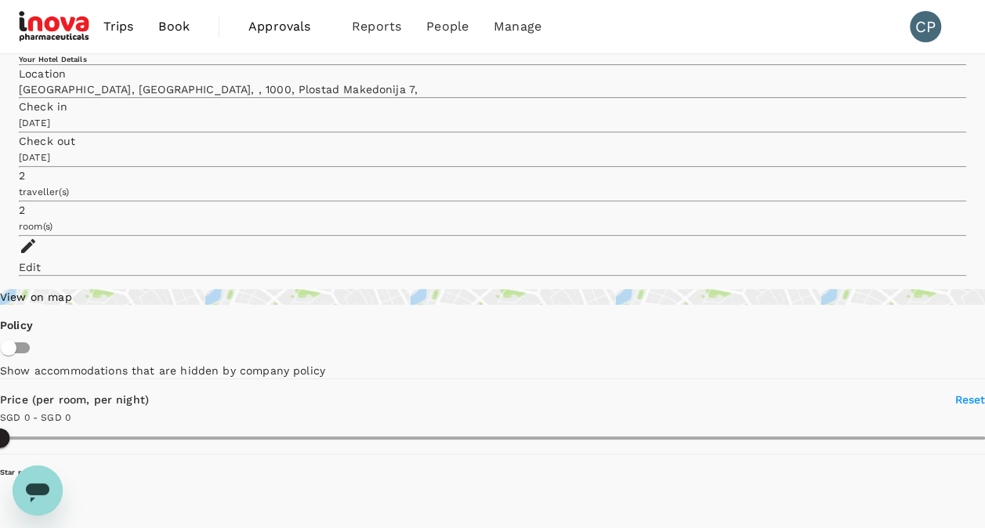
type input "SGD"
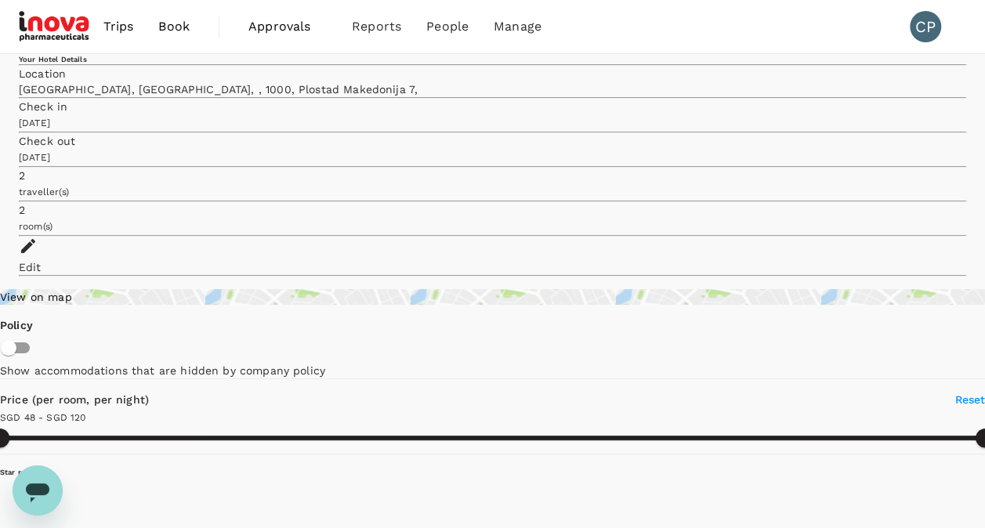
type input "119.15"
type input "s"
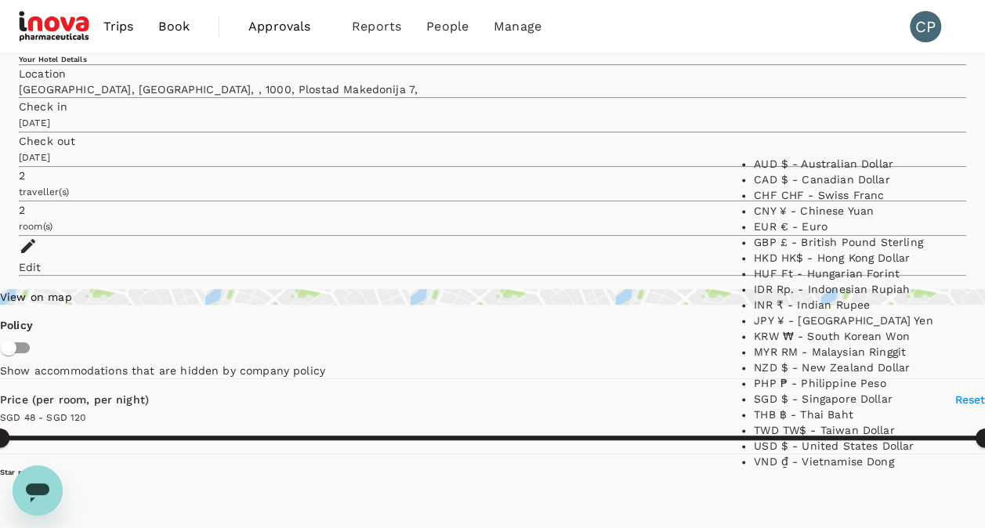
scroll to position [378, 0]
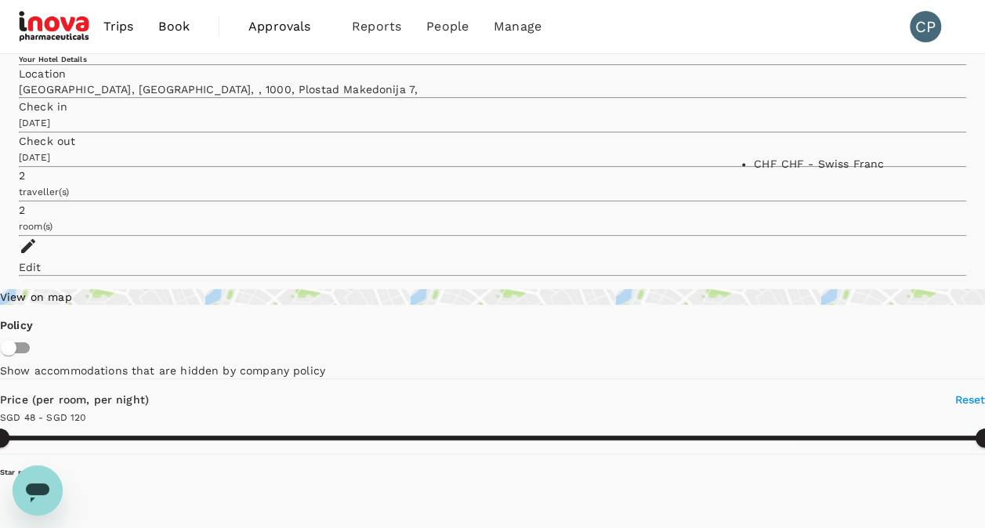
type input "CHF"
click at [848, 172] on li "CHF CHF - Swiss Franc" at bounding box center [852, 164] width 196 height 16
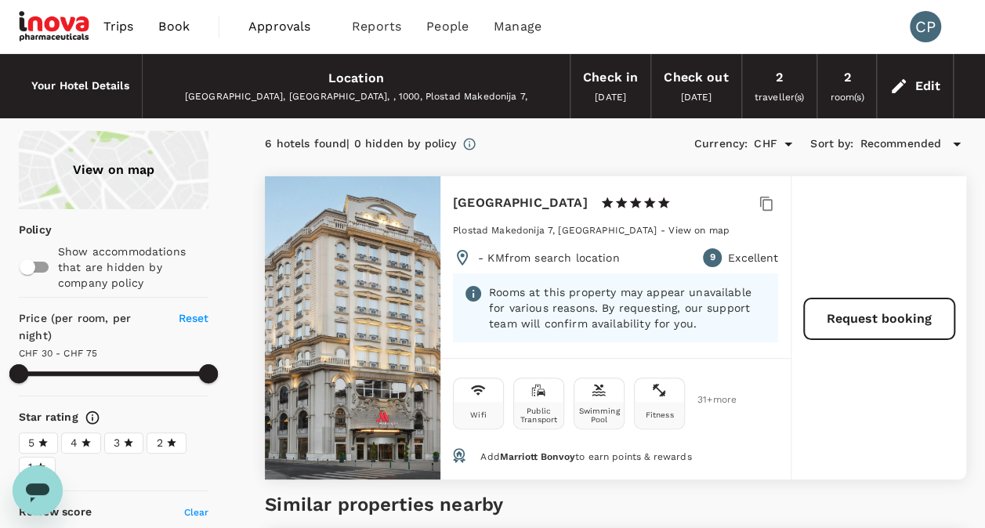
type input "119.15"
